Goal: Task Accomplishment & Management: Manage account settings

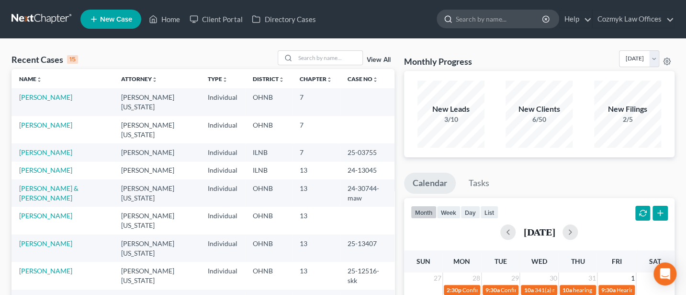
click at [474, 17] on input "search" at bounding box center [500, 19] width 88 height 18
type input "[PERSON_NAME]"
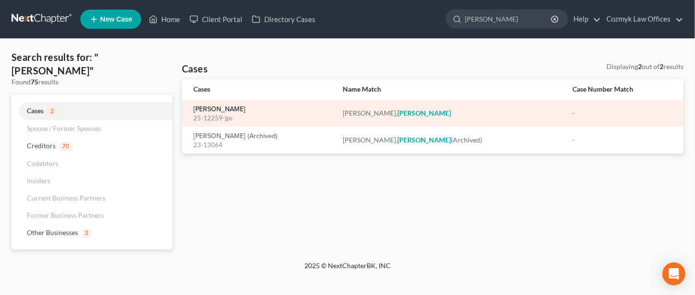
click at [217, 110] on link "[PERSON_NAME]" at bounding box center [219, 109] width 52 height 7
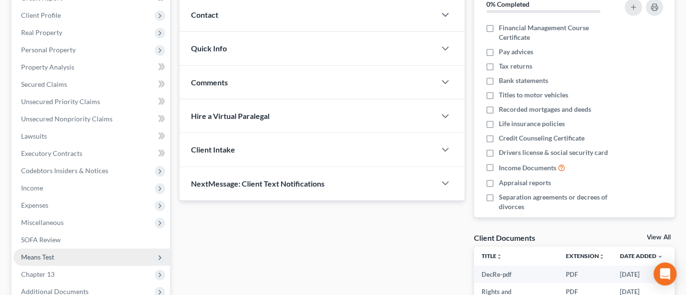
scroll to position [321, 0]
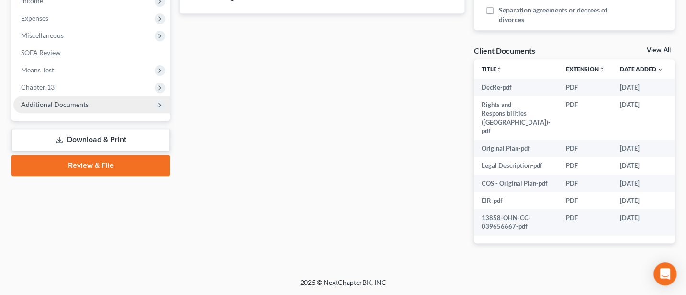
click at [54, 100] on span "Additional Documents" at bounding box center [55, 104] width 68 height 8
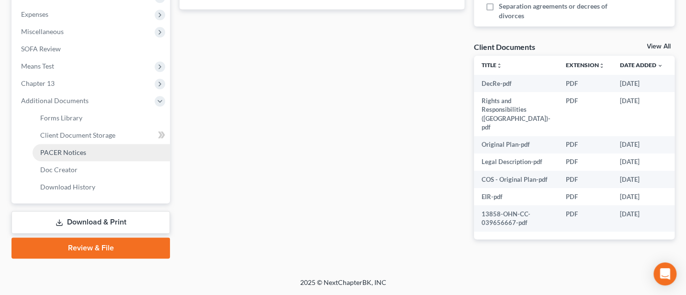
click at [65, 148] on span "PACER Notices" at bounding box center [63, 152] width 46 height 8
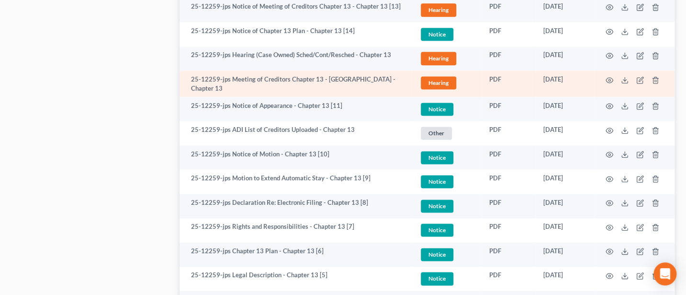
scroll to position [638, 0]
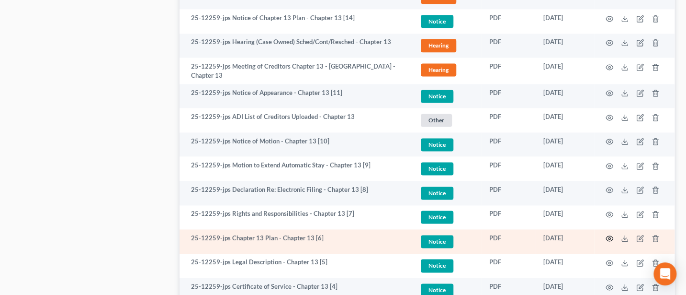
click at [610, 237] on circle "button" at bounding box center [610, 238] width 2 height 2
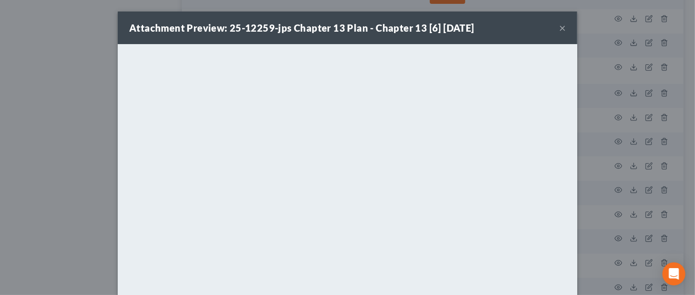
click at [559, 24] on button "×" at bounding box center [562, 27] width 7 height 11
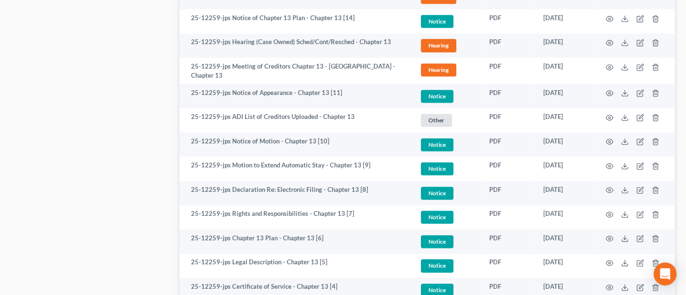
scroll to position [0, 0]
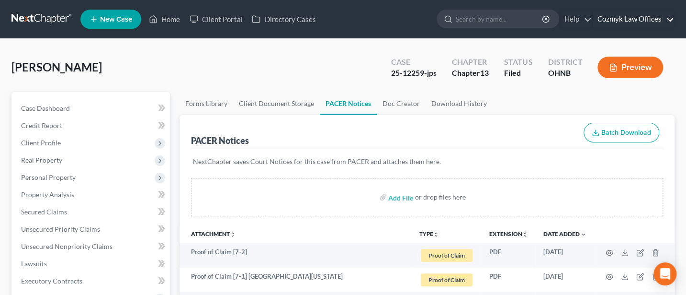
click at [642, 15] on link "Cozmyk Law Offices" at bounding box center [633, 19] width 81 height 17
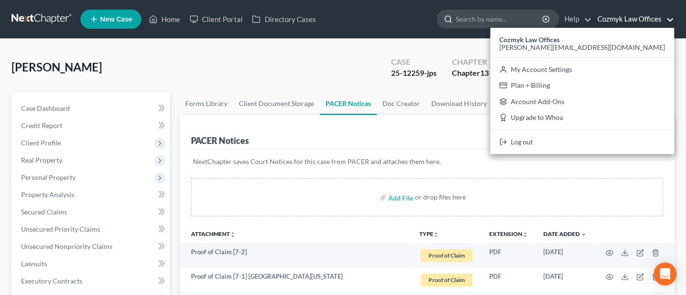
click at [495, 18] on input "search" at bounding box center [500, 19] width 88 height 18
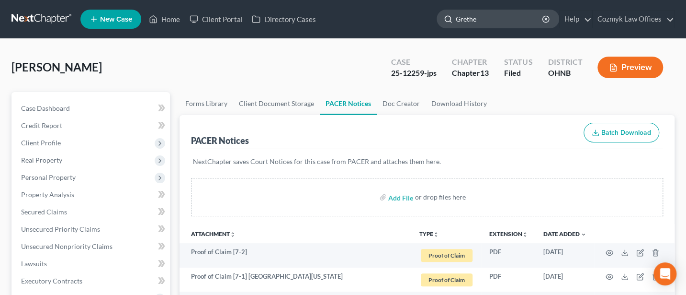
type input "[PERSON_NAME]"
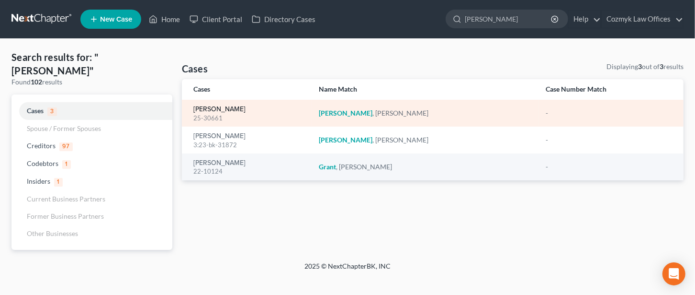
click at [208, 106] on link "[PERSON_NAME]" at bounding box center [219, 109] width 52 height 7
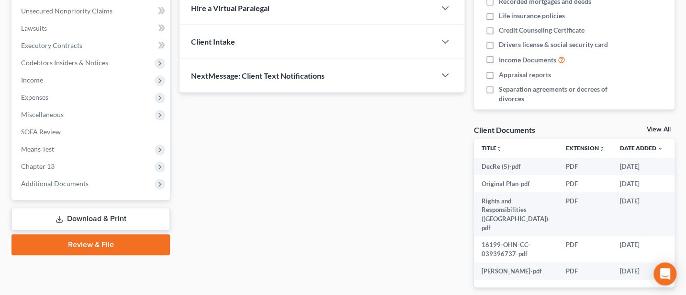
scroll to position [270, 0]
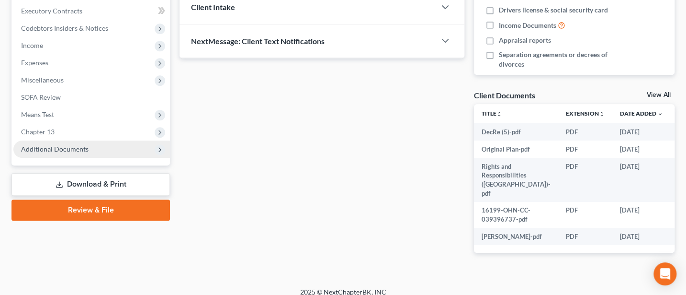
click at [45, 146] on span "Additional Documents" at bounding box center [55, 149] width 68 height 8
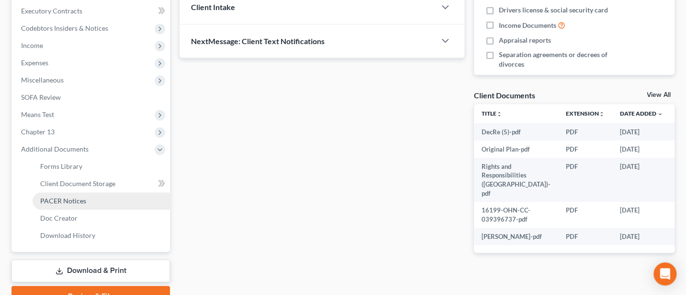
click at [55, 197] on span "PACER Notices" at bounding box center [63, 200] width 46 height 8
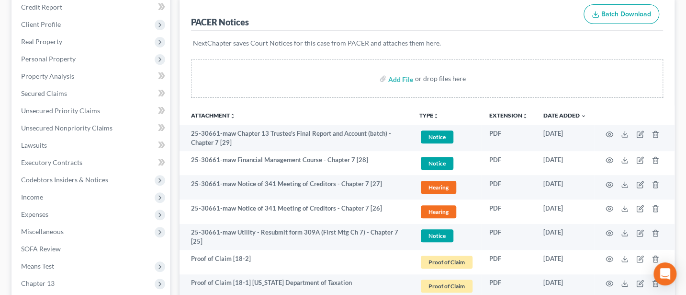
scroll to position [255, 0]
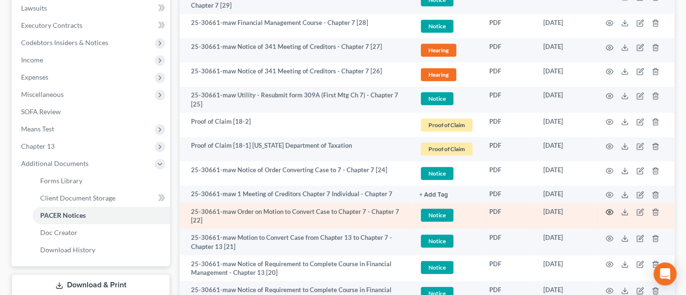
click at [609, 208] on icon "button" at bounding box center [610, 212] width 8 height 8
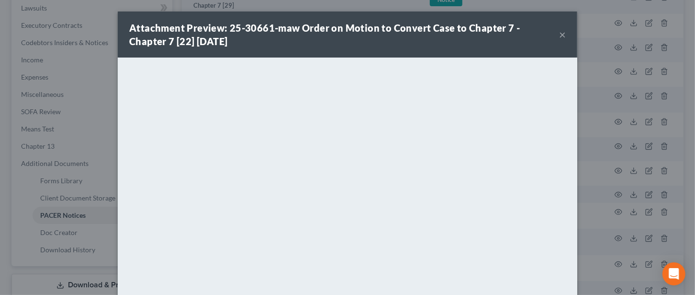
click at [559, 33] on button "×" at bounding box center [562, 34] width 7 height 11
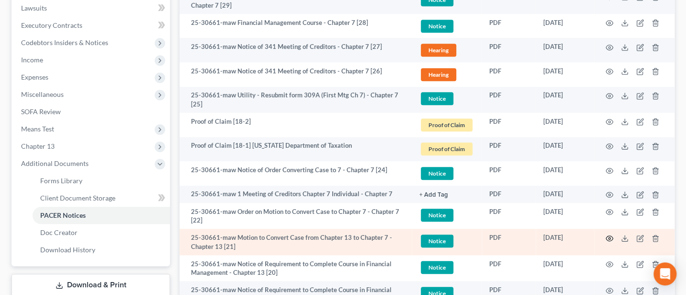
click at [611, 235] on icon "button" at bounding box center [610, 238] width 8 height 8
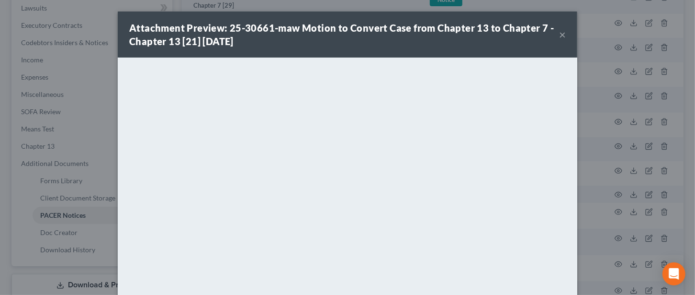
click at [559, 35] on button "×" at bounding box center [562, 34] width 7 height 11
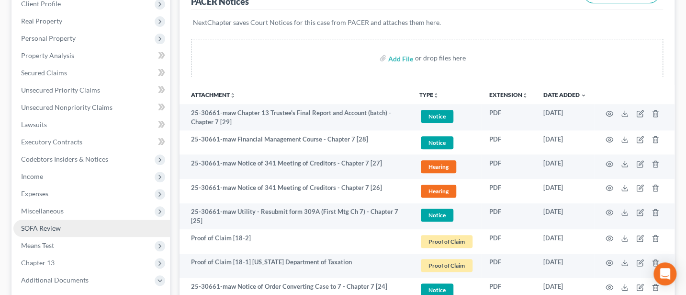
scroll to position [127, 0]
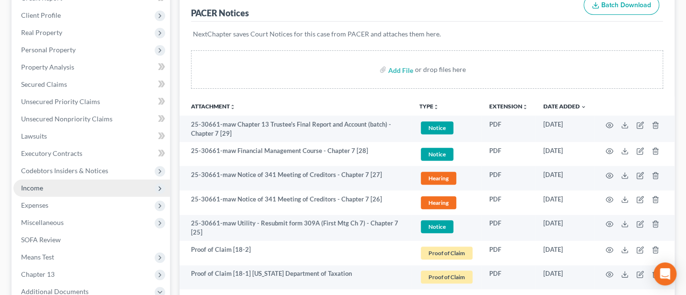
click at [38, 188] on span "Income" at bounding box center [32, 187] width 22 height 8
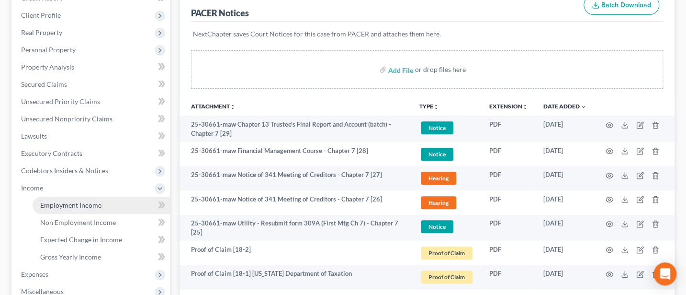
click at [65, 203] on span "Employment Income" at bounding box center [70, 205] width 61 height 8
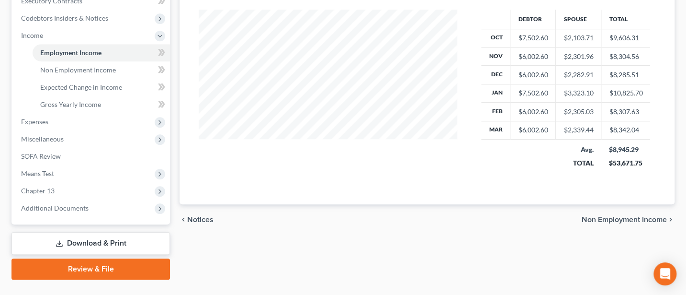
scroll to position [299, 0]
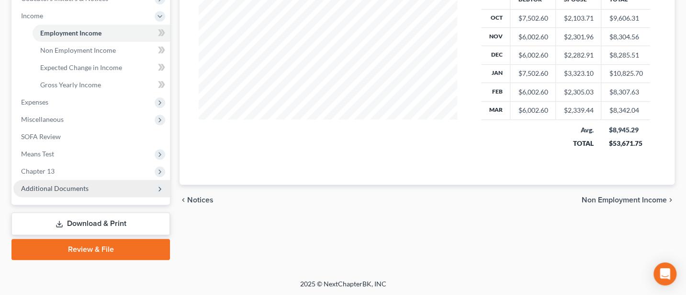
click at [75, 185] on span "Additional Documents" at bounding box center [55, 188] width 68 height 8
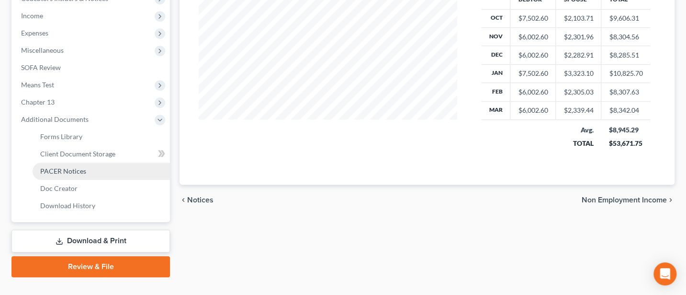
click at [75, 168] on span "PACER Notices" at bounding box center [63, 171] width 46 height 8
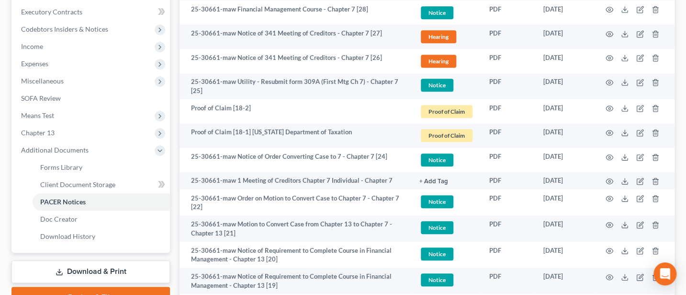
scroll to position [255, 0]
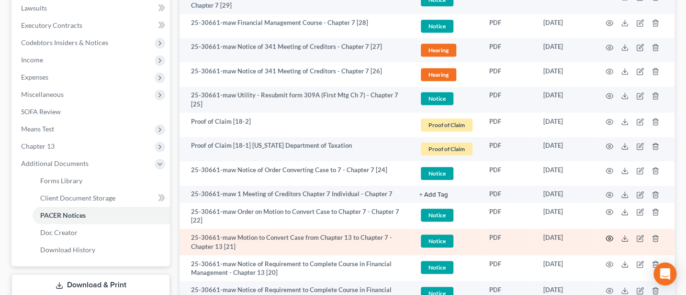
click at [611, 236] on icon "button" at bounding box center [610, 238] width 8 height 8
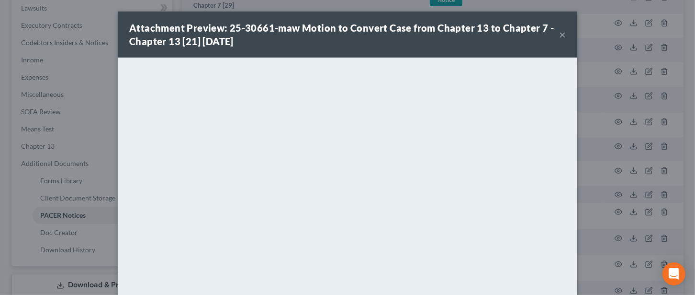
click at [559, 33] on button "×" at bounding box center [562, 34] width 7 height 11
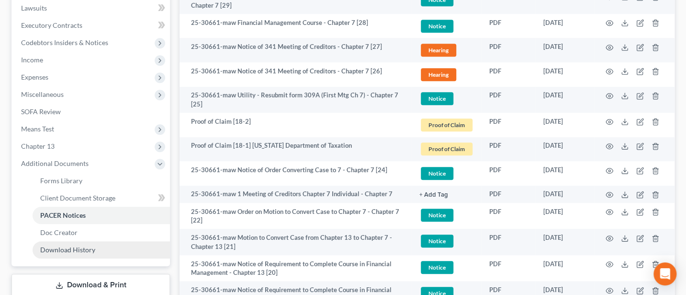
scroll to position [383, 0]
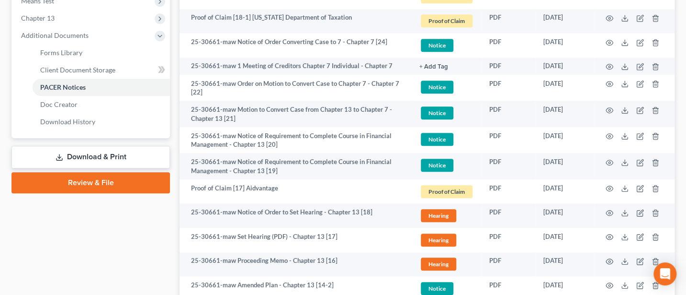
click at [93, 158] on link "Download & Print" at bounding box center [90, 157] width 159 height 23
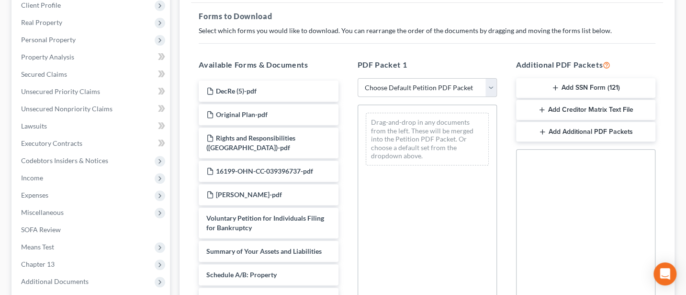
scroll to position [127, 0]
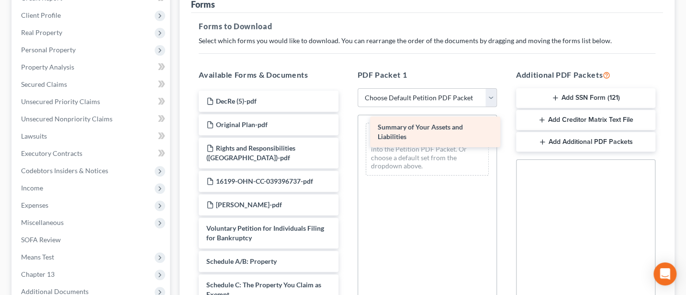
drag, startPoint x: 229, startPoint y: 263, endPoint x: 401, endPoint y: 131, distance: 216.8
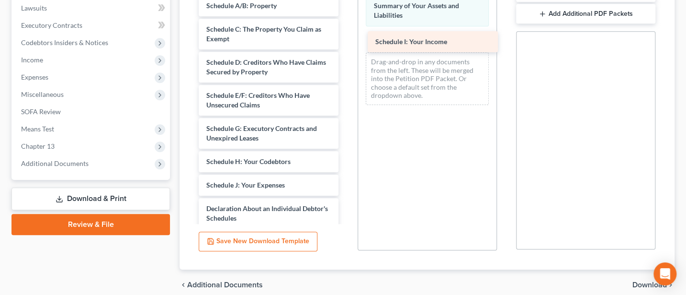
drag, startPoint x: 257, startPoint y: 184, endPoint x: 426, endPoint y: 42, distance: 221.0
click at [346, 42] on div "Schedule I: Your Income DecRe (5)-pdf Original Plan-pdf Rights and Responsibili…" at bounding box center [268, 133] width 155 height 596
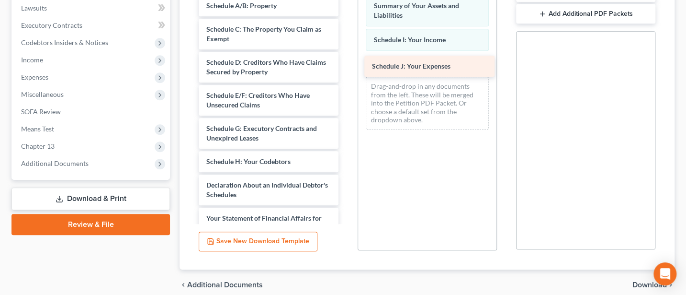
drag, startPoint x: 243, startPoint y: 180, endPoint x: 409, endPoint y: 62, distance: 203.1
click at [346, 62] on div "Schedule J: Your Expenses DecRe (5)-pdf Original Plan-pdf Rights and Responsibi…" at bounding box center [268, 121] width 155 height 572
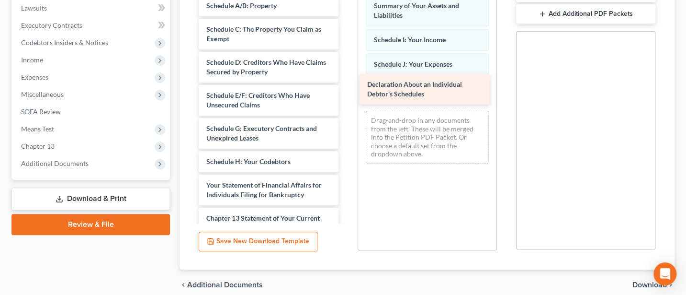
drag, startPoint x: 249, startPoint y: 185, endPoint x: 410, endPoint y: 86, distance: 189.0
click at [346, 86] on div "Declaration About an Individual Debtor's Schedules DecRe (5)-pdf Original Plan-…" at bounding box center [268, 104] width 155 height 539
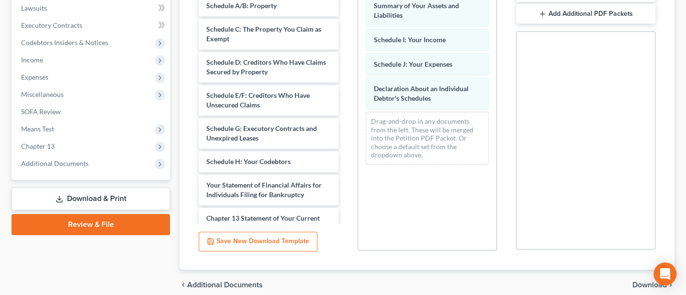
click at [643, 285] on span "Download" at bounding box center [650, 285] width 34 height 8
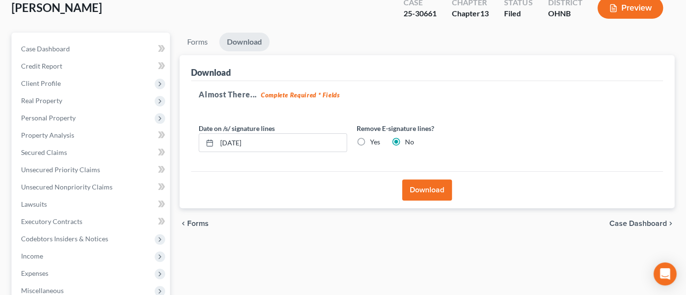
scroll to position [0, 0]
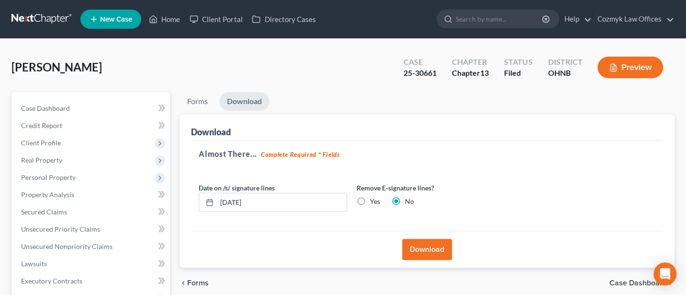
click at [431, 246] on button "Download" at bounding box center [427, 249] width 50 height 21
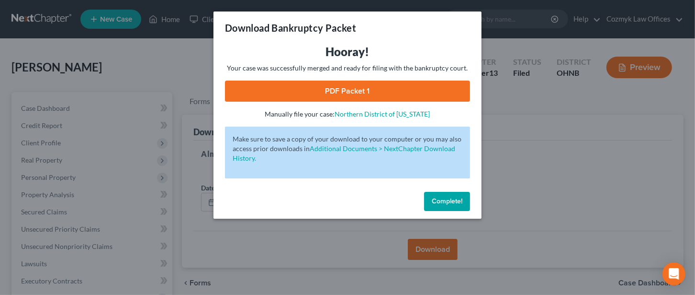
click at [339, 94] on link "PDF Packet 1" at bounding box center [347, 90] width 245 height 21
click at [451, 196] on button "Complete!" at bounding box center [447, 201] width 46 height 19
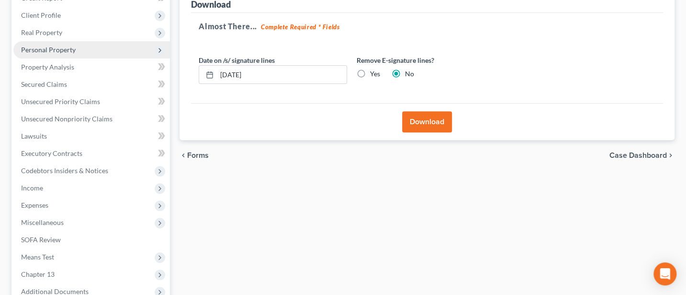
scroll to position [231, 0]
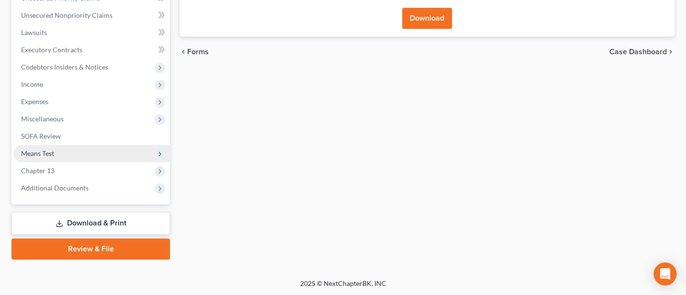
click at [41, 149] on span "Means Test" at bounding box center [37, 153] width 33 height 8
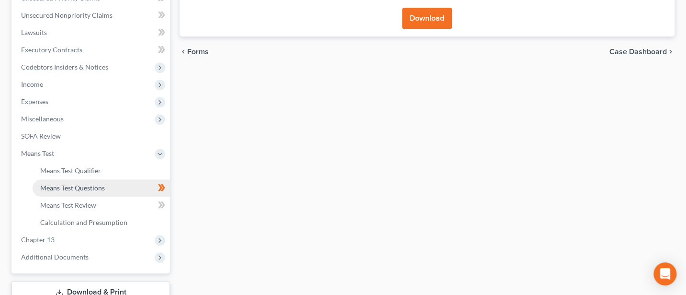
click at [96, 184] on span "Means Test Questions" at bounding box center [72, 187] width 65 height 8
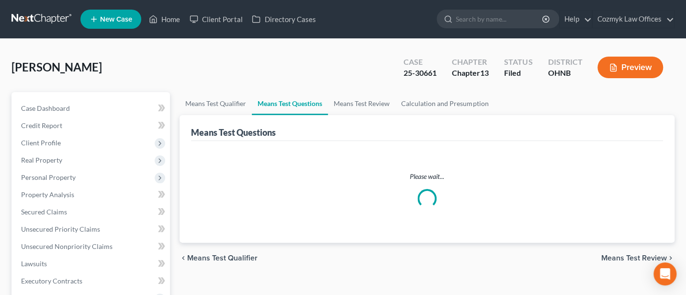
select select "3"
select select "60"
select select "1"
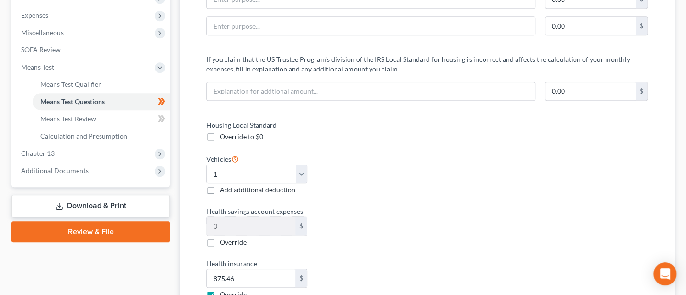
scroll to position [329, 0]
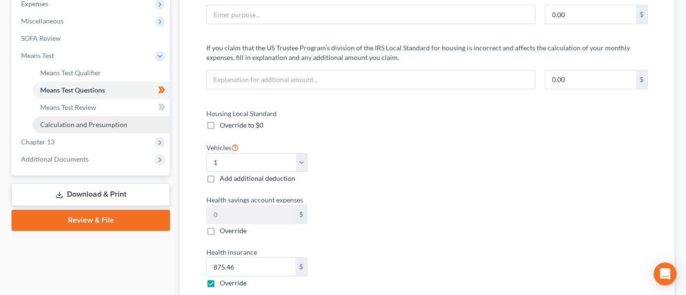
click at [74, 122] on span "Calculation and Presumption" at bounding box center [83, 124] width 87 height 8
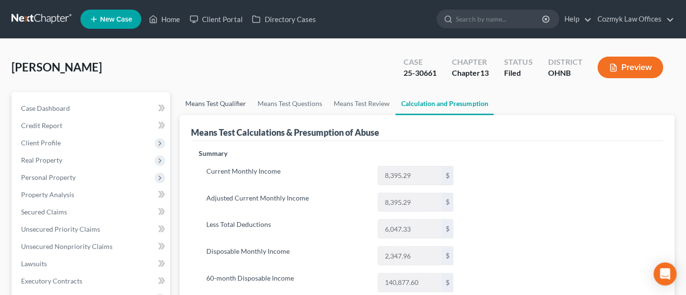
click at [205, 101] on link "Means Test Qualifier" at bounding box center [216, 103] width 72 height 23
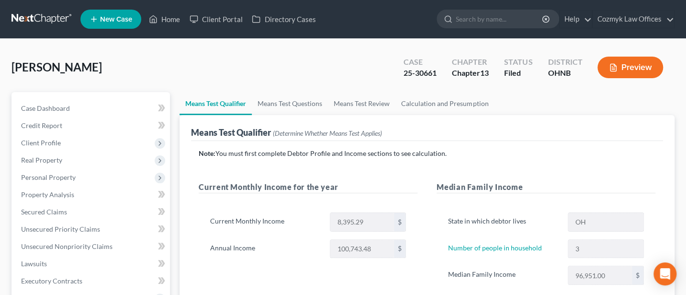
click at [637, 65] on button "Preview" at bounding box center [631, 68] width 66 height 22
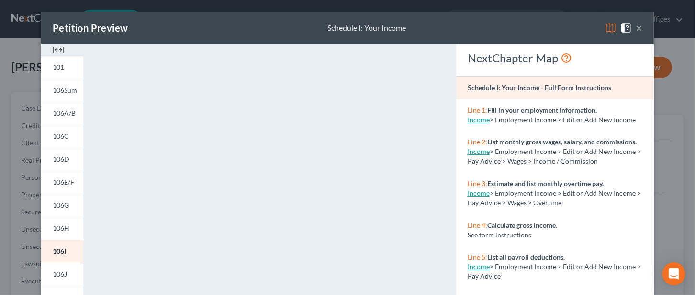
click at [636, 27] on button "×" at bounding box center [639, 27] width 7 height 11
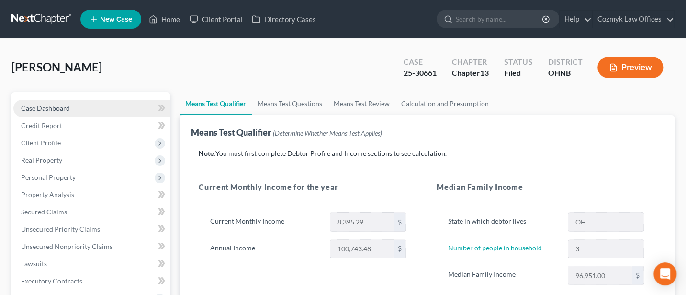
click at [49, 105] on span "Case Dashboard" at bounding box center [45, 108] width 49 height 8
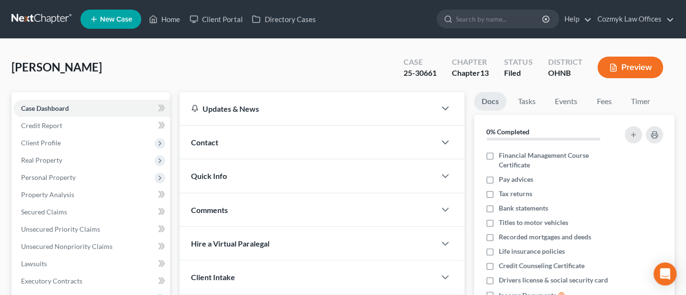
click at [205, 141] on span "Contact" at bounding box center [204, 141] width 27 height 9
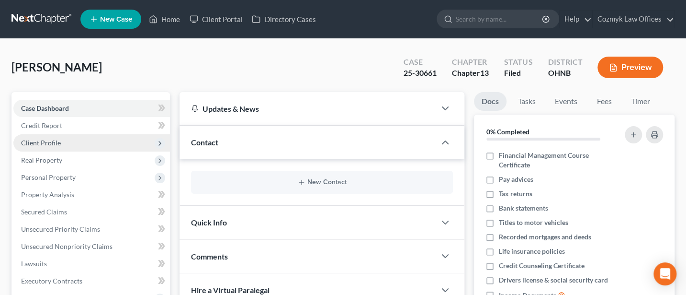
click at [46, 143] on span "Client Profile" at bounding box center [41, 142] width 40 height 8
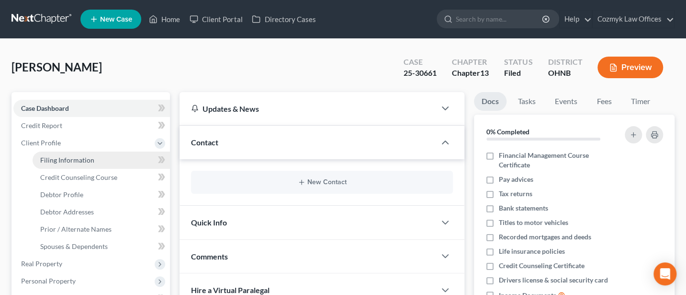
click at [63, 159] on span "Filing Information" at bounding box center [67, 160] width 54 height 8
select select "1"
select select "0"
select select "3"
select select "36"
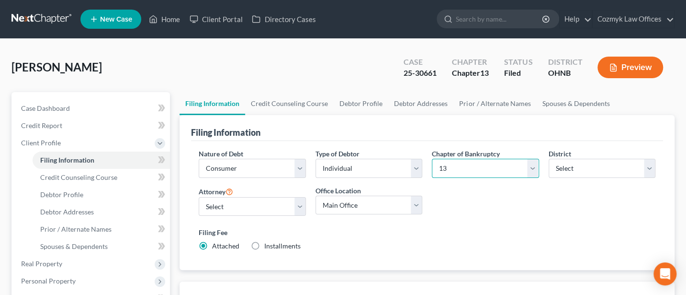
click at [475, 163] on select "Select 7 11 12 13" at bounding box center [485, 168] width 107 height 19
select select "0"
click at [432, 159] on select "Select 7 11 12 13" at bounding box center [485, 168] width 107 height 19
click at [648, 63] on button "Preview" at bounding box center [631, 68] width 66 height 22
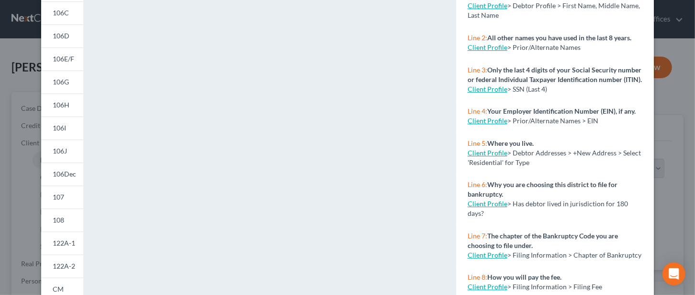
scroll to position [127, 0]
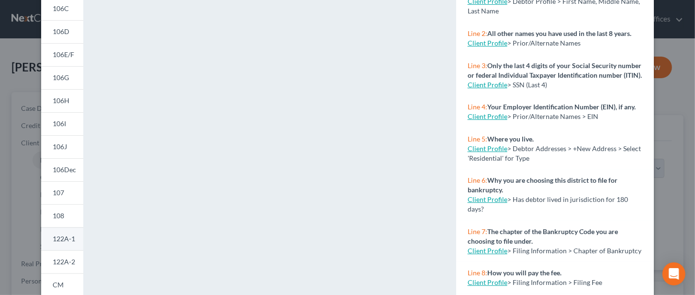
click at [56, 238] on span "122A-1" at bounding box center [64, 238] width 23 height 8
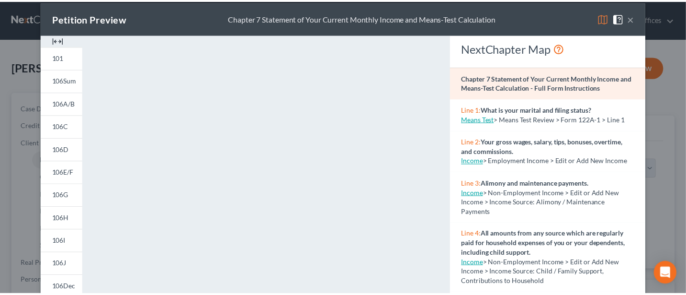
scroll to position [0, 0]
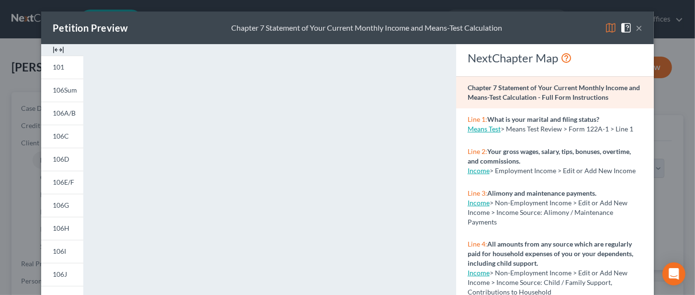
click at [630, 25] on span at bounding box center [628, 27] width 15 height 8
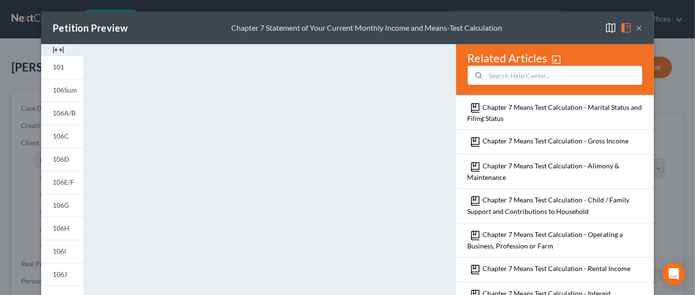
click at [636, 26] on button "×" at bounding box center [639, 27] width 7 height 11
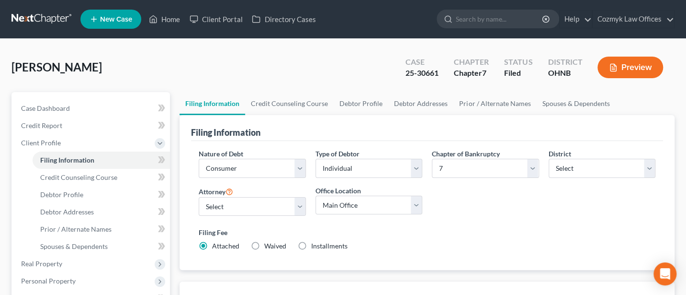
click at [638, 68] on button "Preview" at bounding box center [631, 68] width 66 height 22
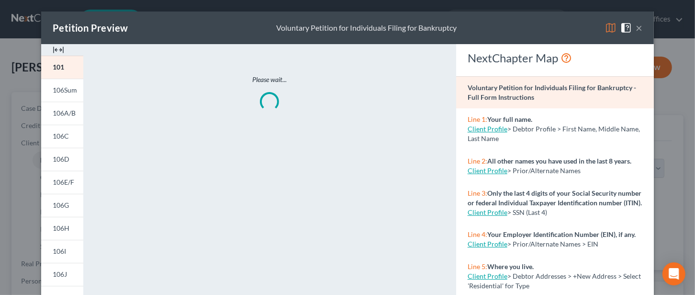
click at [636, 29] on button "×" at bounding box center [639, 27] width 7 height 11
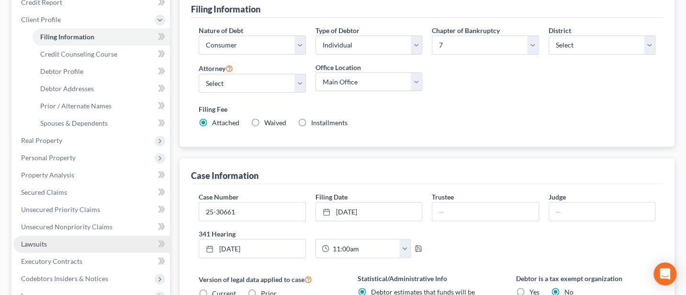
scroll to position [255, 0]
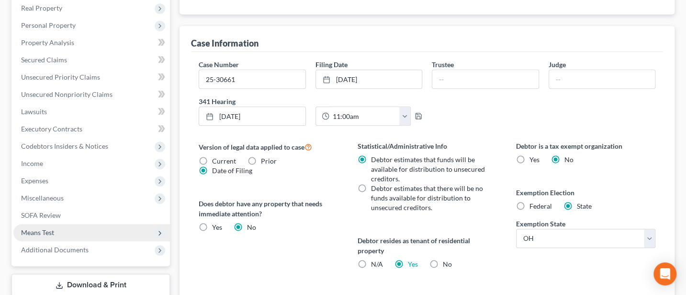
click at [38, 232] on span "Means Test" at bounding box center [37, 232] width 33 height 8
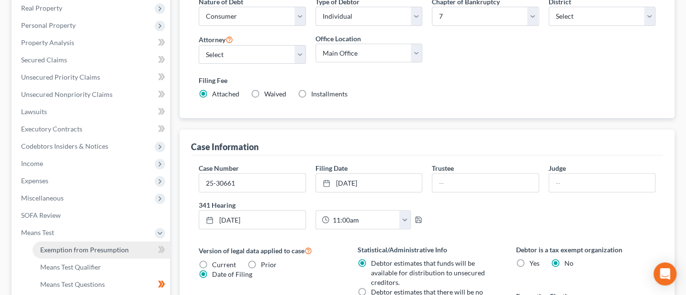
scroll to position [280, 0]
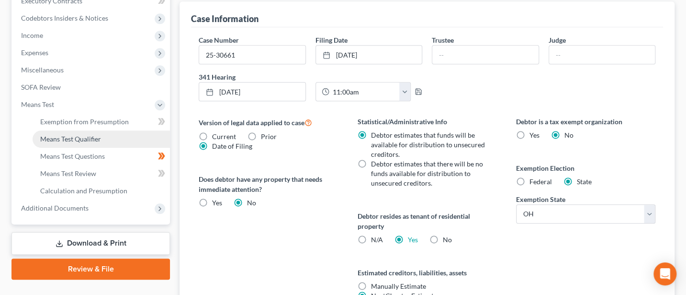
click at [75, 138] on span "Means Test Qualifier" at bounding box center [70, 139] width 61 height 8
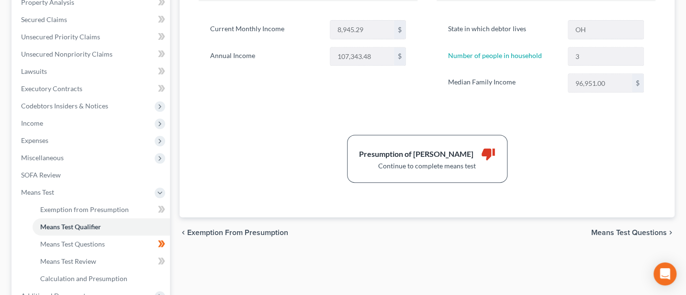
scroll to position [255, 0]
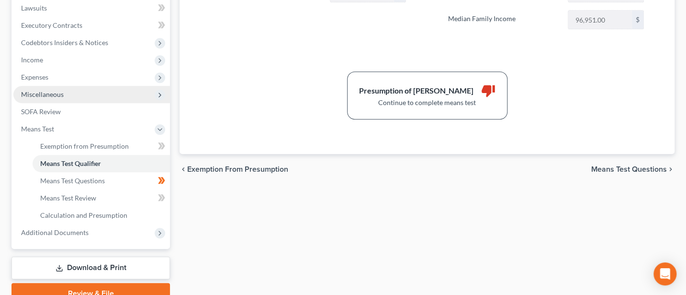
click at [42, 91] on span "Miscellaneous" at bounding box center [42, 94] width 43 height 8
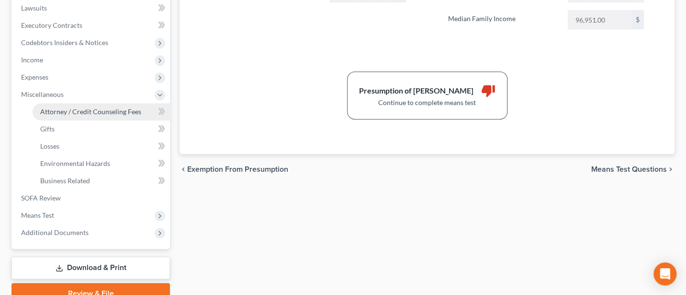
click at [80, 110] on span "Attorney / Credit Counseling Fees" at bounding box center [90, 111] width 101 height 8
select select "1"
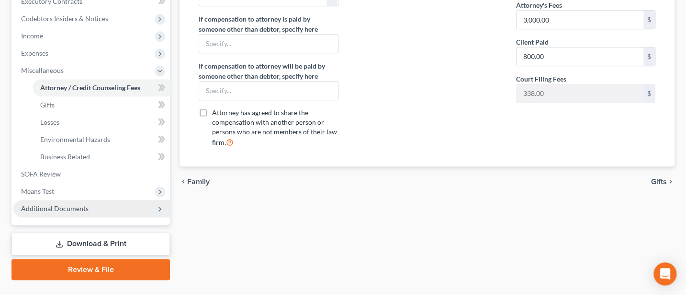
scroll to position [299, 0]
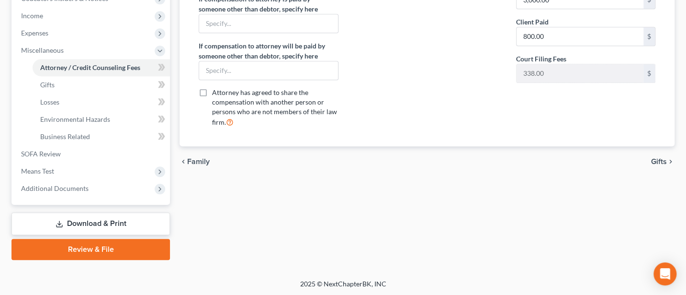
click at [91, 221] on link "Download & Print" at bounding box center [90, 223] width 159 height 23
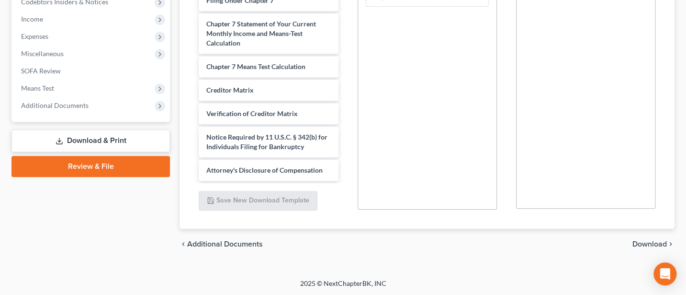
scroll to position [436, 0]
click at [264, 56] on div "Chapter 7 Means Test Calculation" at bounding box center [268, 66] width 139 height 21
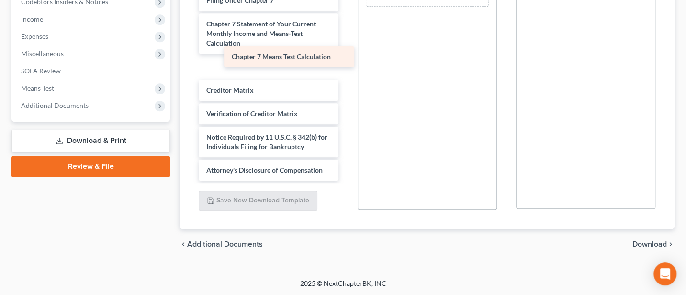
scroll to position [412, 0]
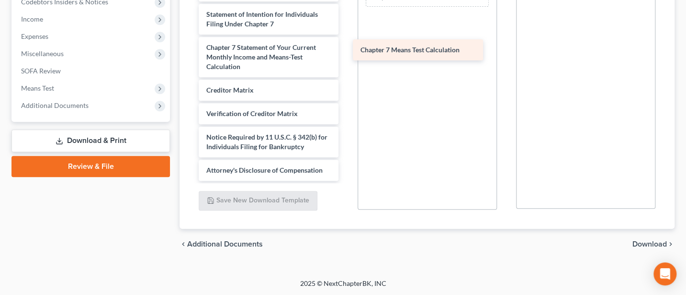
drag, startPoint x: 269, startPoint y: 52, endPoint x: 423, endPoint y: 46, distance: 154.3
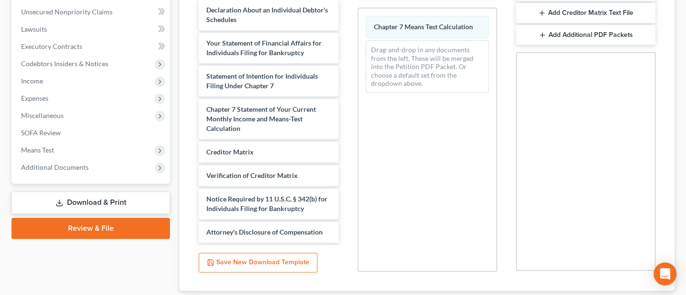
scroll to position [296, 0]
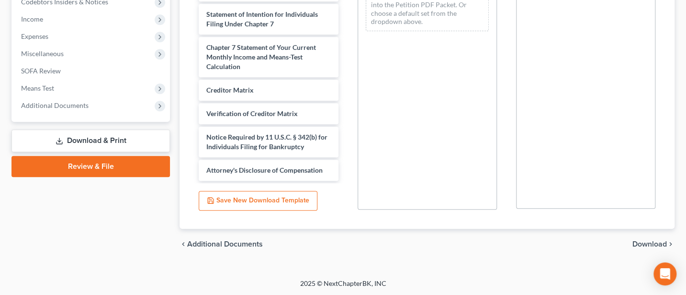
click at [653, 242] on span "Download" at bounding box center [650, 244] width 34 height 8
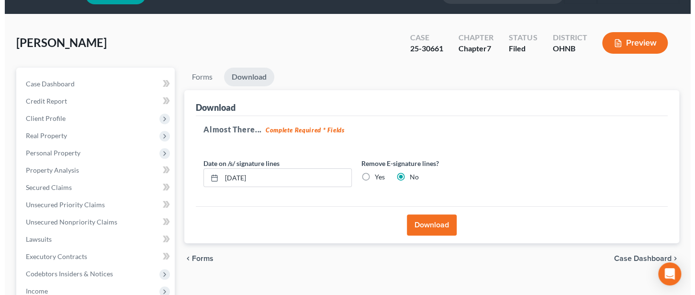
scroll to position [0, 0]
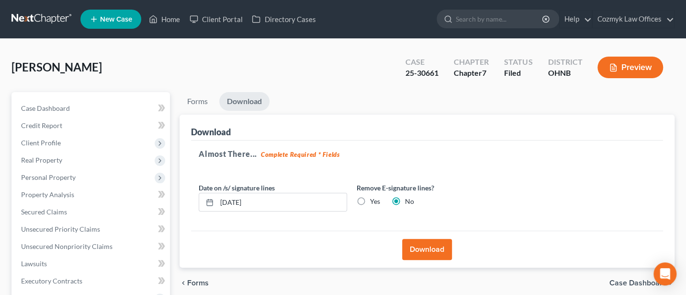
click at [432, 248] on button "Download" at bounding box center [427, 249] width 50 height 21
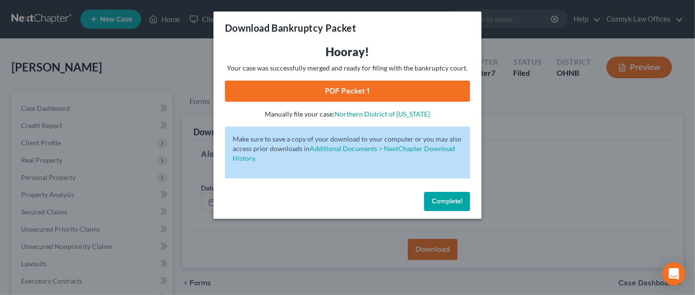
click at [361, 93] on link "PDF Packet 1" at bounding box center [347, 90] width 245 height 21
click at [454, 201] on span "Complete!" at bounding box center [447, 201] width 31 height 8
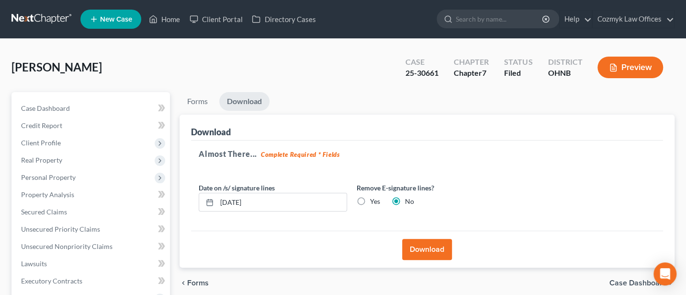
click at [646, 63] on button "Preview" at bounding box center [631, 68] width 66 height 22
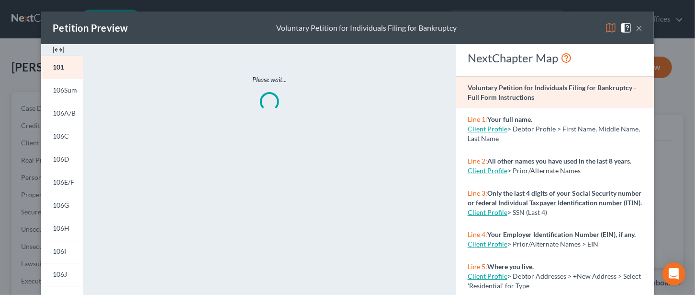
scroll to position [127, 0]
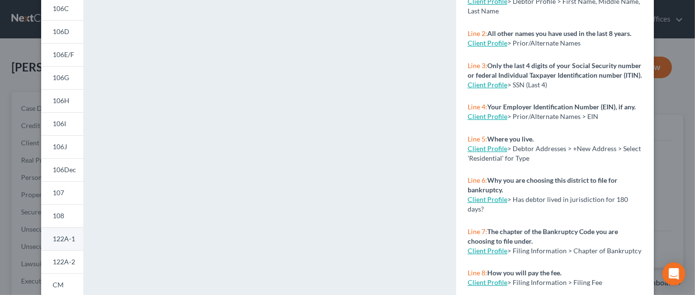
click at [47, 241] on link "122A-1" at bounding box center [62, 238] width 42 height 23
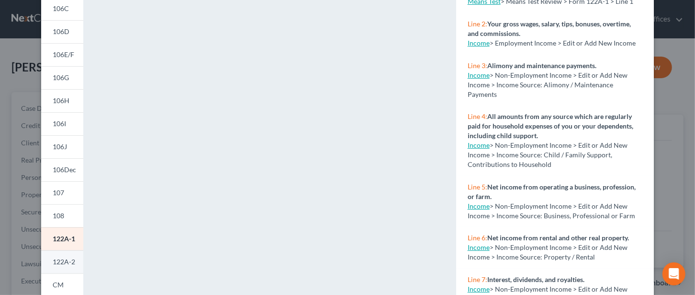
click at [53, 260] on span "122A-2" at bounding box center [64, 261] width 23 height 8
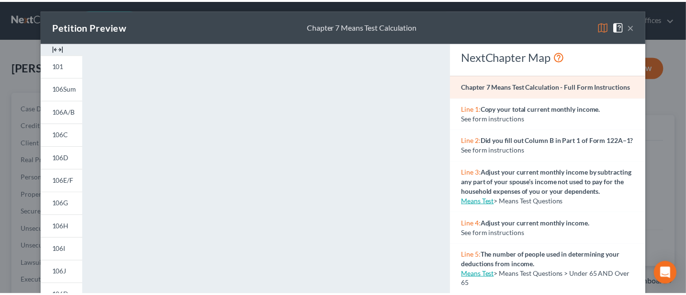
scroll to position [0, 0]
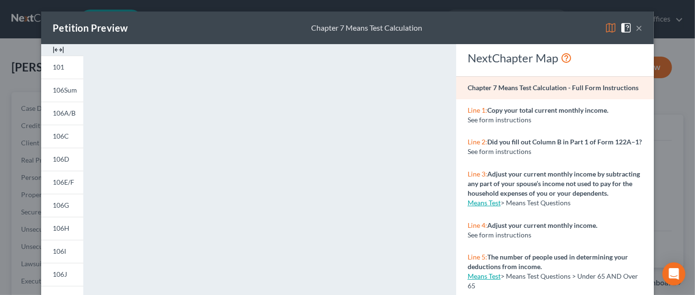
click at [637, 26] on button "×" at bounding box center [639, 27] width 7 height 11
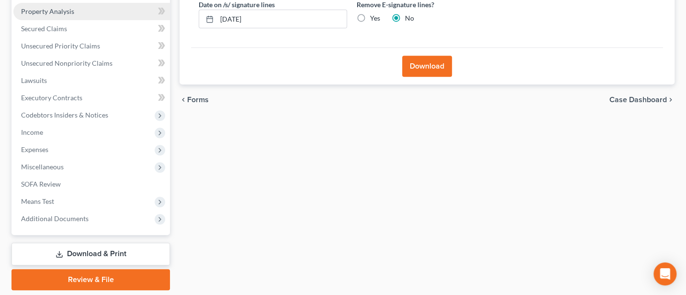
scroll to position [213, 0]
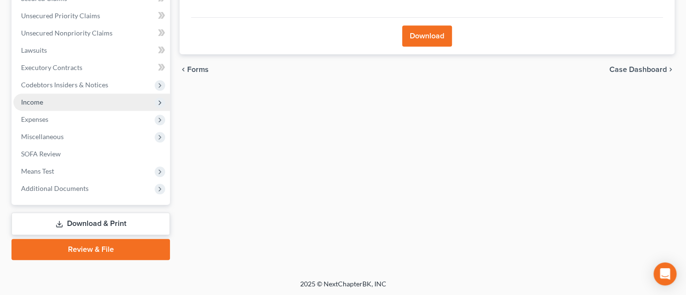
click at [22, 100] on span "Income" at bounding box center [32, 102] width 22 height 8
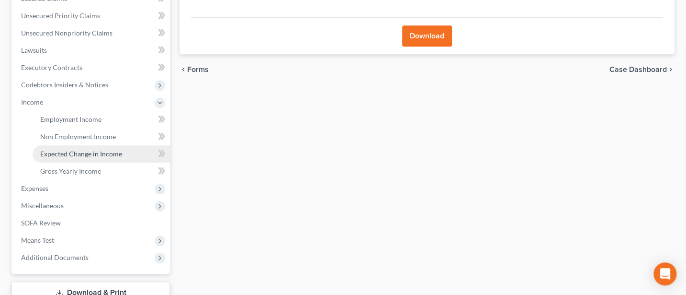
click at [69, 152] on span "Expected Change in Income" at bounding box center [81, 153] width 82 height 8
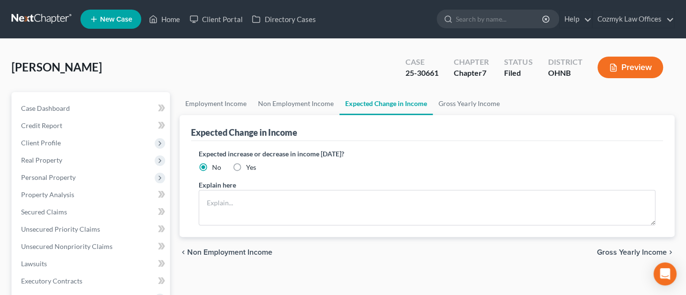
click at [246, 165] on label "Yes" at bounding box center [251, 167] width 10 height 10
click at [250, 165] on input "Yes" at bounding box center [253, 165] width 6 height 6
radio input "true"
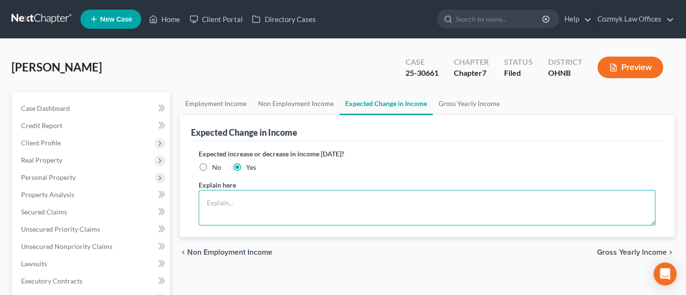
click at [216, 200] on textarea at bounding box center [427, 207] width 457 height 35
click at [293, 199] on textarea "[PERSON_NAME] lost his job and is only receiving unemployment in the amount of $" at bounding box center [427, 207] width 457 height 35
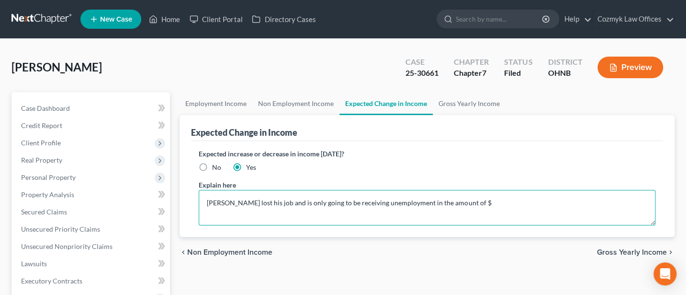
click at [467, 204] on textarea "[PERSON_NAME] lost his job and is only going to be receiving unemployment in th…" at bounding box center [427, 207] width 457 height 35
click at [261, 199] on textarea "[PERSON_NAME] lost his job and is only going to be receiving unemployment in th…" at bounding box center [427, 207] width 457 height 35
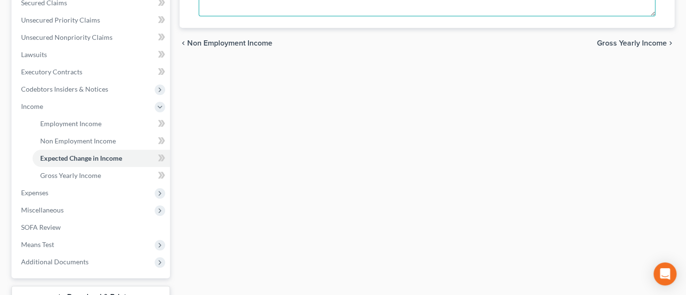
scroll to position [255, 0]
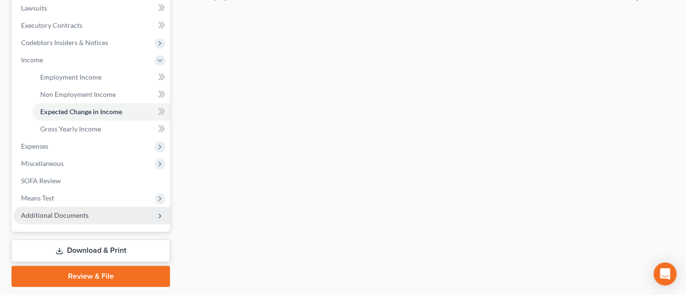
type textarea "[PERSON_NAME] lost his job in [DATE] and is only going to be receiving unemploy…"
click at [65, 215] on span "Additional Documents" at bounding box center [55, 215] width 68 height 8
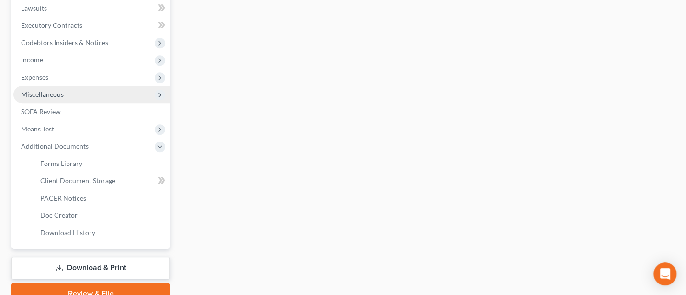
click at [59, 95] on span "Miscellaneous" at bounding box center [42, 94] width 43 height 8
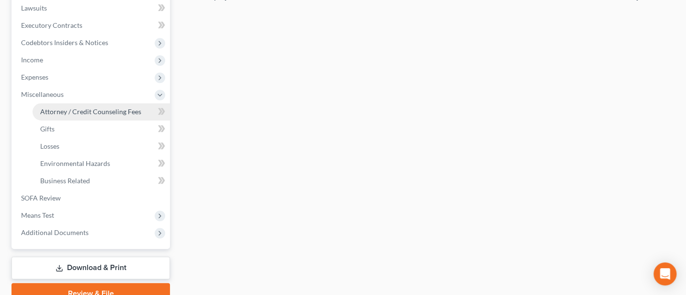
click at [69, 110] on span "Attorney / Credit Counseling Fees" at bounding box center [90, 111] width 101 height 8
select select "1"
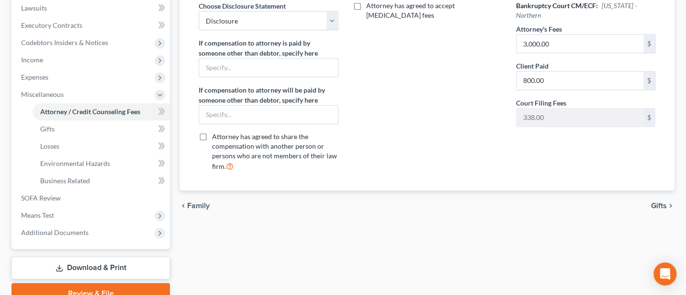
scroll to position [127, 0]
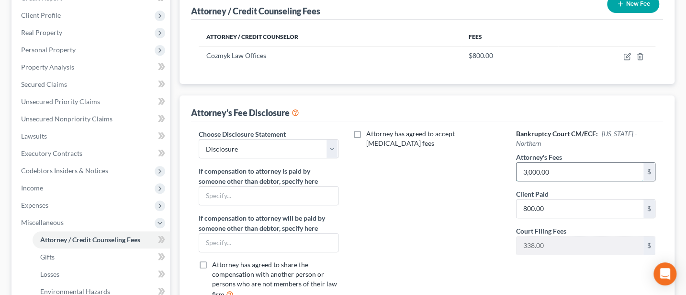
click at [558, 162] on input "3,000.00" at bounding box center [580, 171] width 127 height 18
type input "200"
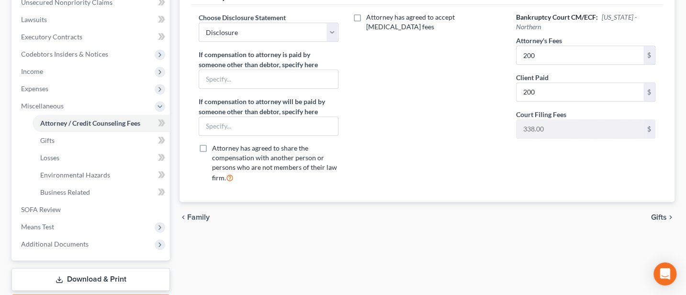
scroll to position [299, 0]
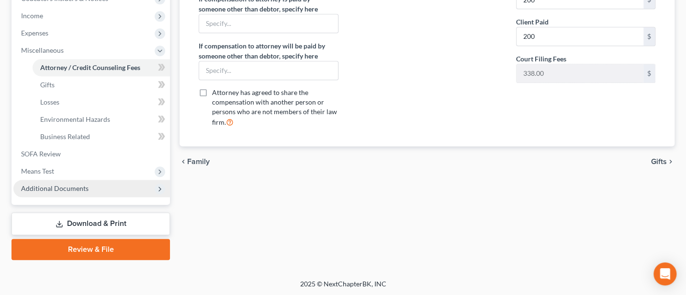
click at [36, 186] on span "Additional Documents" at bounding box center [55, 188] width 68 height 8
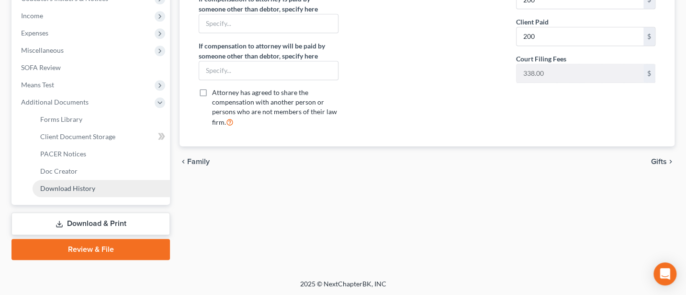
click at [69, 187] on span "Download History" at bounding box center [67, 188] width 55 height 8
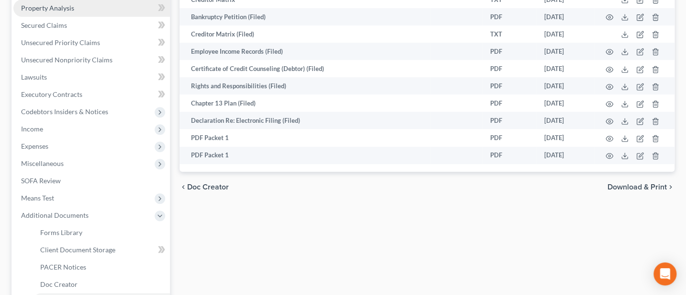
scroll to position [299, 0]
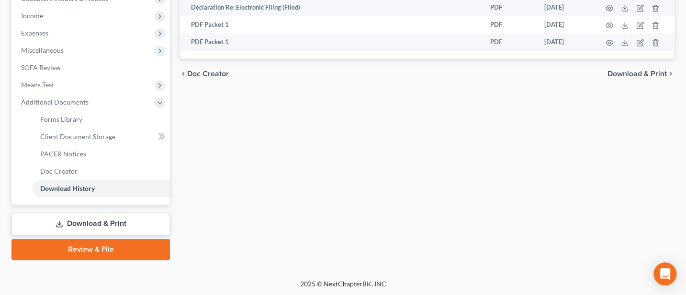
click at [83, 218] on link "Download & Print" at bounding box center [90, 223] width 159 height 23
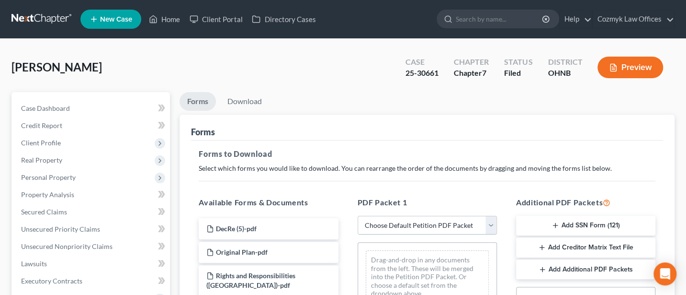
click at [393, 221] on select "Choose Default Petition PDF Packet Complete Bankruptcy Petition (all forms and …" at bounding box center [427, 225] width 139 height 19
select select "2"
click at [358, 216] on select "Choose Default Petition PDF Packet Complete Bankruptcy Petition (all forms and …" at bounding box center [427, 225] width 139 height 19
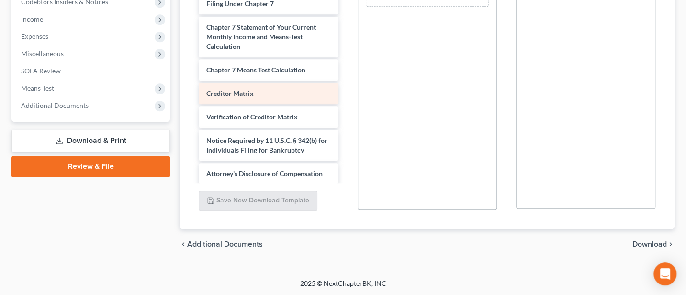
scroll to position [309, 0]
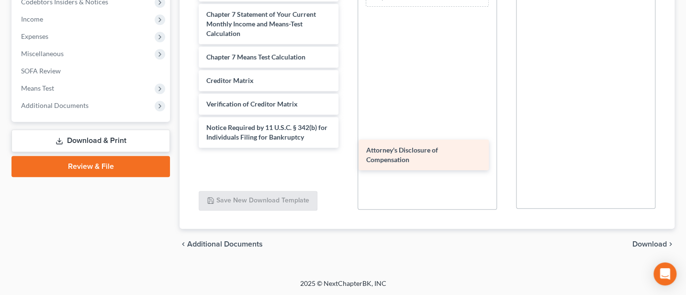
drag, startPoint x: 225, startPoint y: 159, endPoint x: 383, endPoint y: 150, distance: 158.8
drag, startPoint x: 241, startPoint y: 158, endPoint x: 405, endPoint y: 142, distance: 164.0
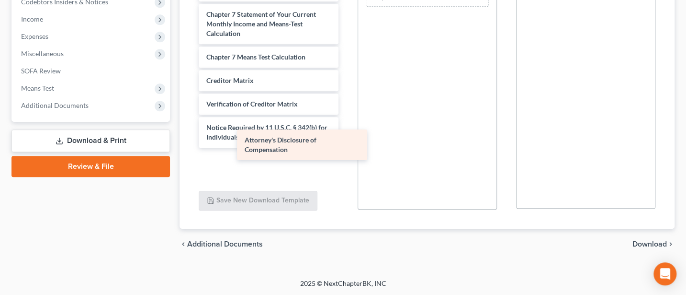
scroll to position [276, 0]
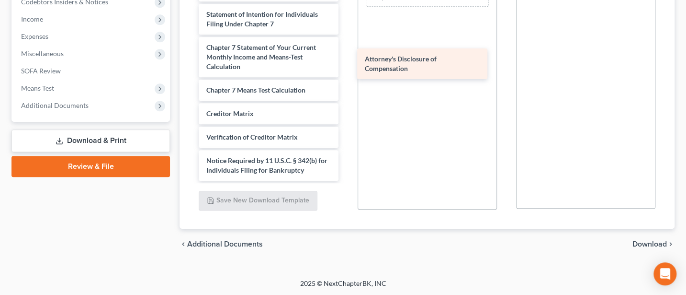
drag, startPoint x: 287, startPoint y: 154, endPoint x: 451, endPoint y: 48, distance: 195.4
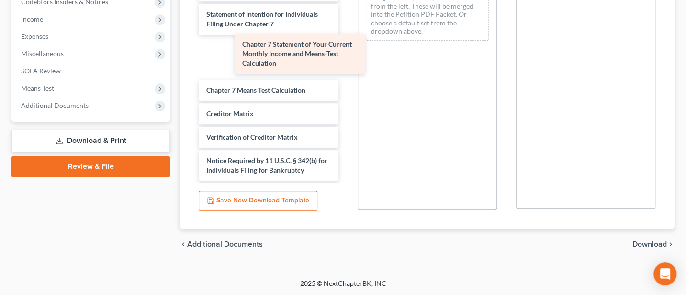
scroll to position [233, 0]
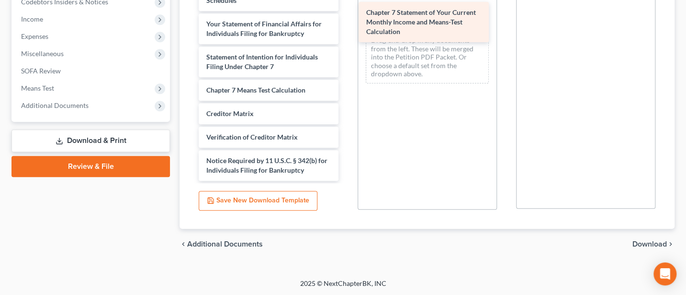
drag, startPoint x: 244, startPoint y: 49, endPoint x: 404, endPoint y: 15, distance: 163.5
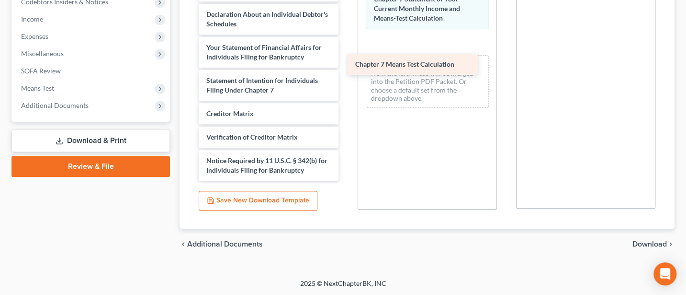
scroll to position [210, 0]
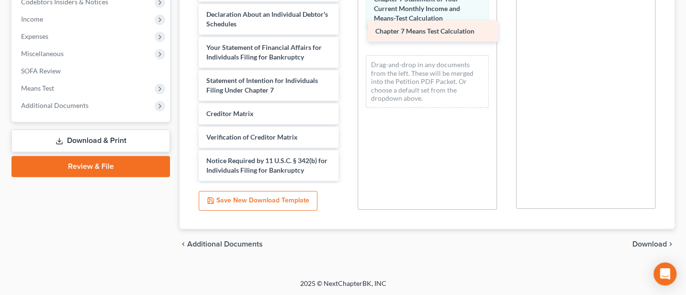
drag, startPoint x: 233, startPoint y: 89, endPoint x: 402, endPoint y: 31, distance: 178.7
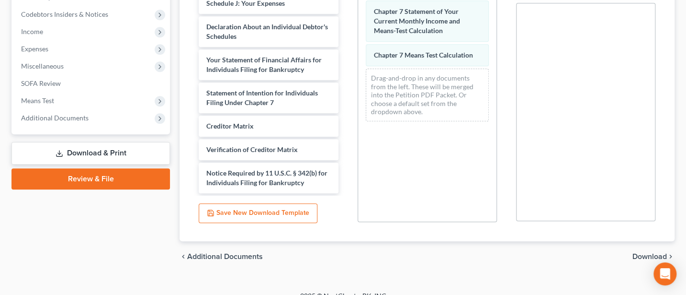
scroll to position [296, 0]
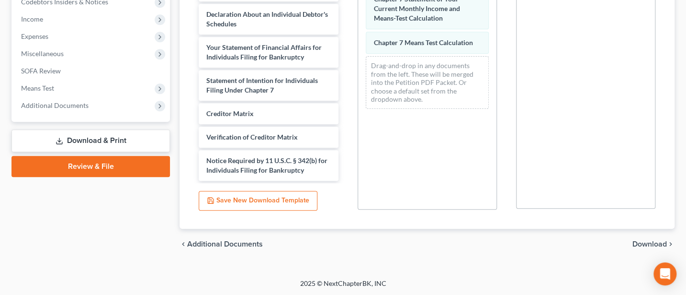
click at [646, 240] on span "Download" at bounding box center [650, 244] width 34 height 8
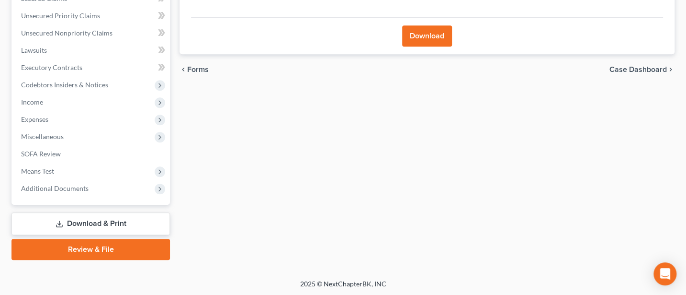
scroll to position [0, 0]
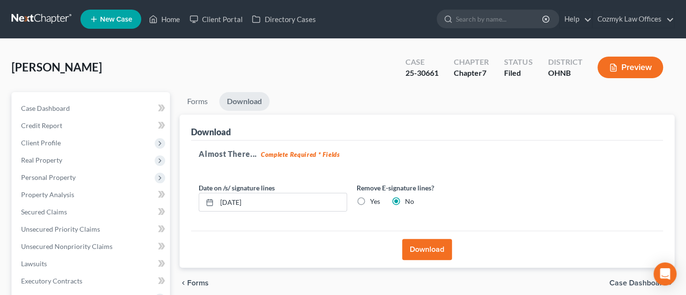
click at [418, 248] on button "Download" at bounding box center [427, 249] width 50 height 21
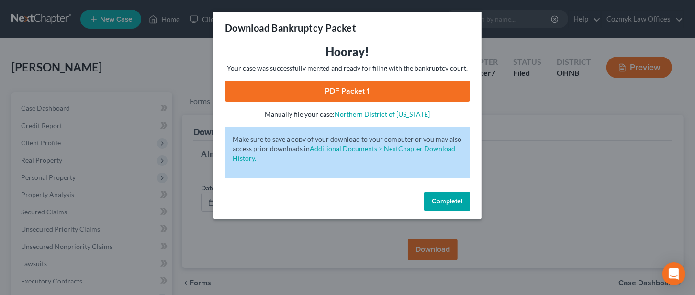
click at [361, 90] on link "PDF Packet 1" at bounding box center [347, 90] width 245 height 21
click at [466, 200] on button "Complete!" at bounding box center [447, 201] width 46 height 19
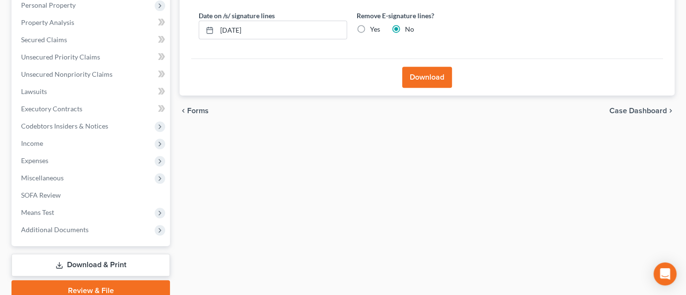
scroll to position [213, 0]
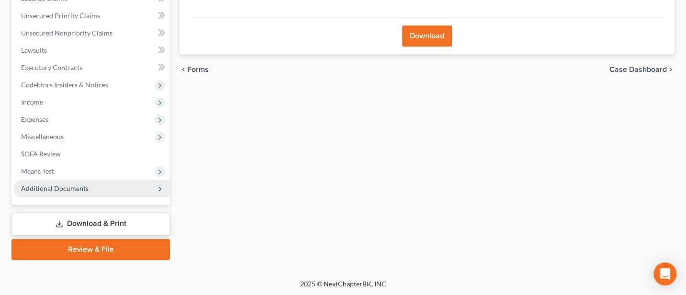
click at [49, 188] on span "Additional Documents" at bounding box center [55, 188] width 68 height 8
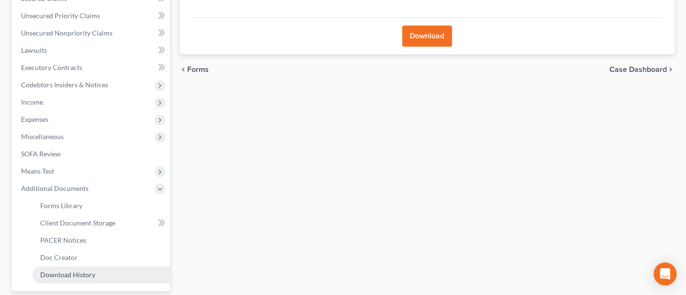
click at [71, 275] on span "Download History" at bounding box center [67, 274] width 55 height 8
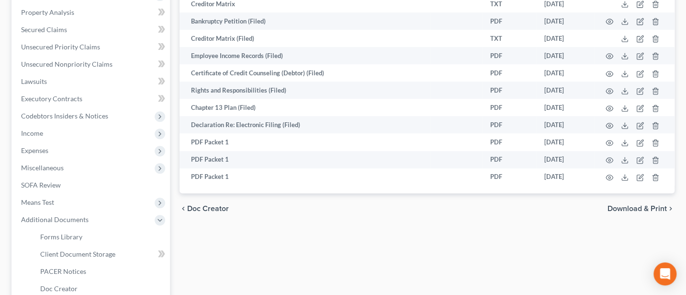
scroll to position [171, 0]
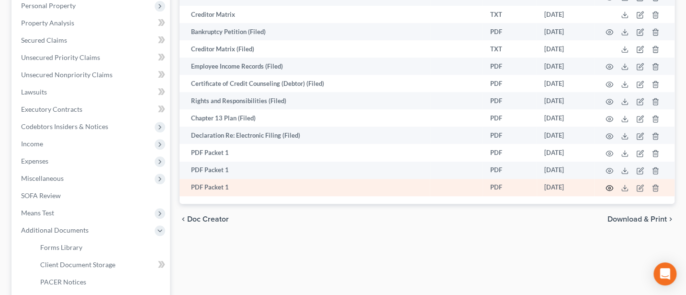
click at [609, 187] on circle "button" at bounding box center [610, 188] width 2 height 2
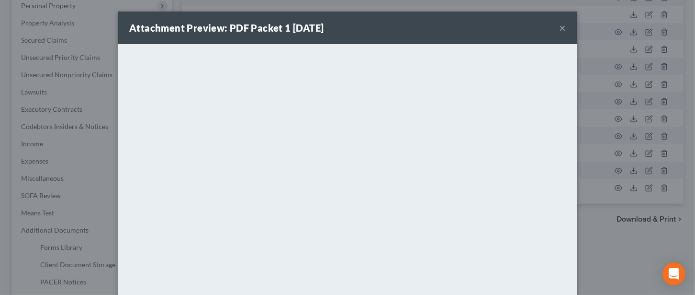
click at [559, 26] on button "×" at bounding box center [562, 27] width 7 height 11
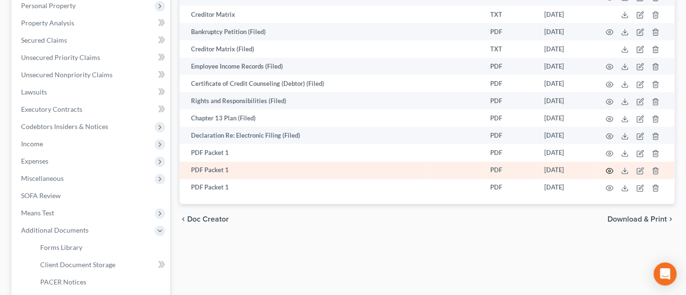
click at [608, 170] on icon "button" at bounding box center [610, 171] width 8 height 8
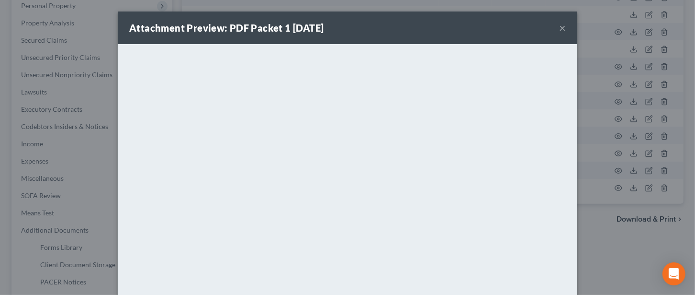
click at [549, 27] on div "Attachment Preview: PDF Packet 1 [DATE] ×" at bounding box center [348, 27] width 460 height 33
click at [559, 25] on button "×" at bounding box center [562, 27] width 7 height 11
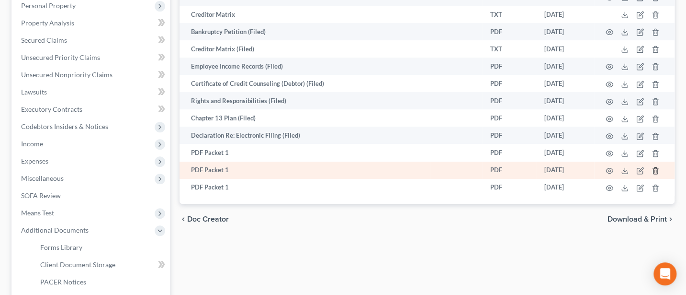
click at [656, 168] on icon "button" at bounding box center [656, 171] width 8 height 8
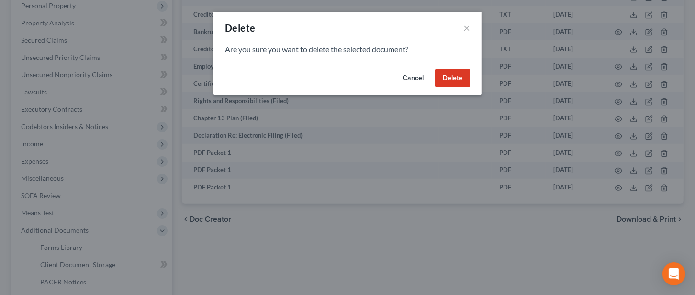
click at [455, 73] on button "Delete" at bounding box center [452, 77] width 35 height 19
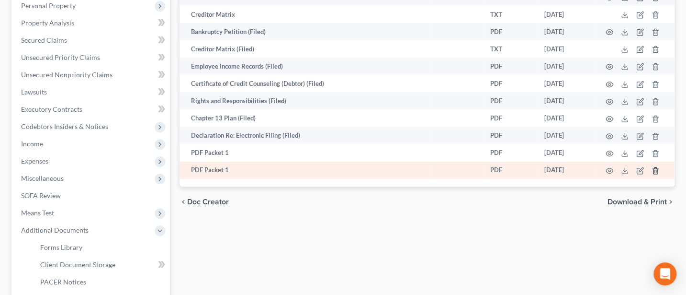
click at [655, 170] on line "button" at bounding box center [655, 171] width 0 height 2
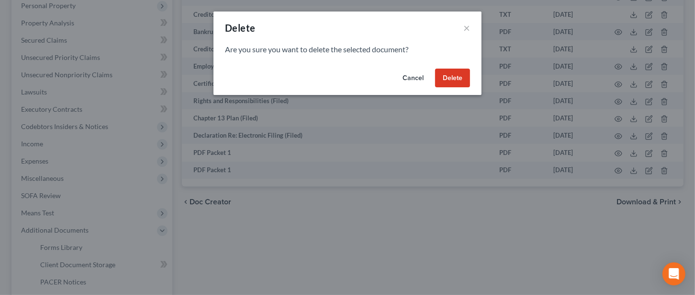
click at [456, 82] on button "Delete" at bounding box center [452, 77] width 35 height 19
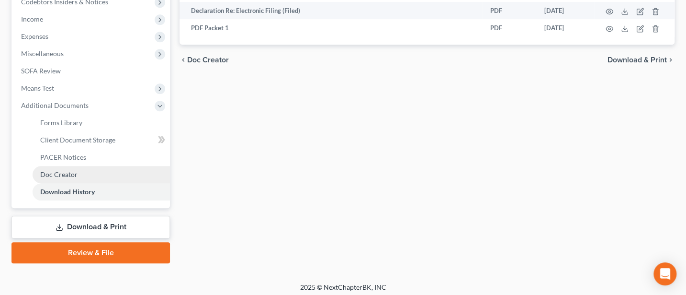
scroll to position [299, 0]
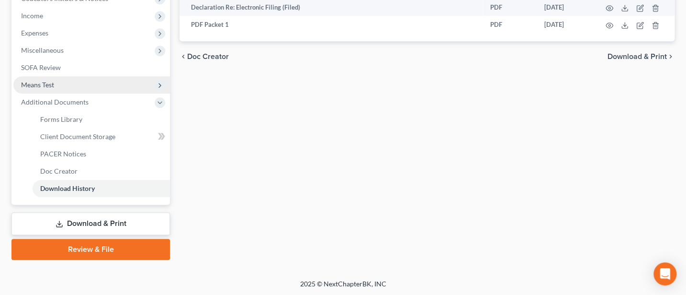
click at [38, 83] on span "Means Test" at bounding box center [37, 84] width 33 height 8
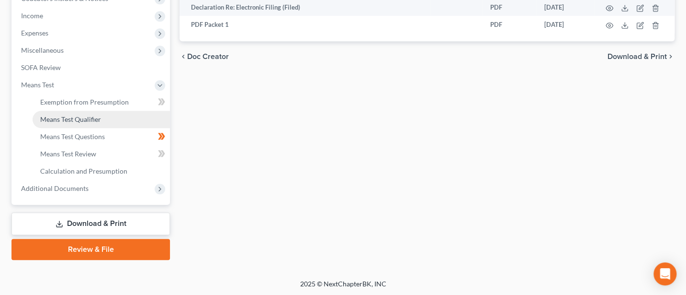
click at [78, 115] on span "Means Test Qualifier" at bounding box center [70, 119] width 61 height 8
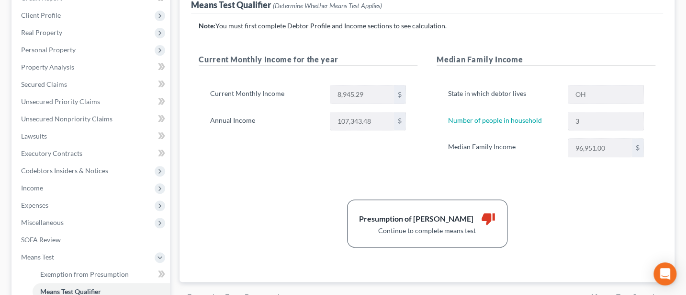
scroll to position [255, 0]
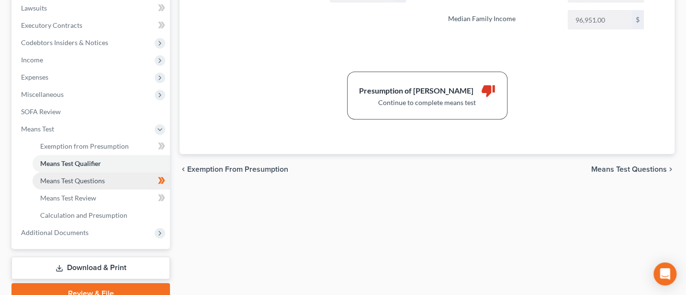
click at [67, 179] on span "Means Test Questions" at bounding box center [72, 180] width 65 height 8
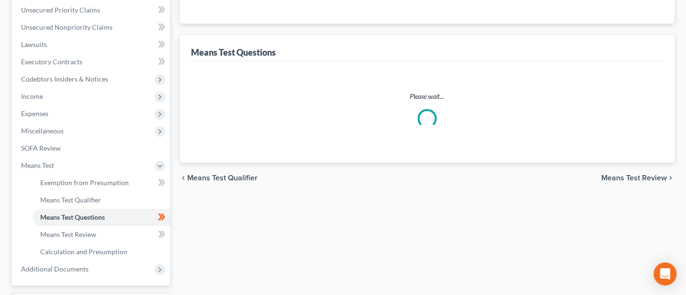
select select "60"
select select "3"
select select "1"
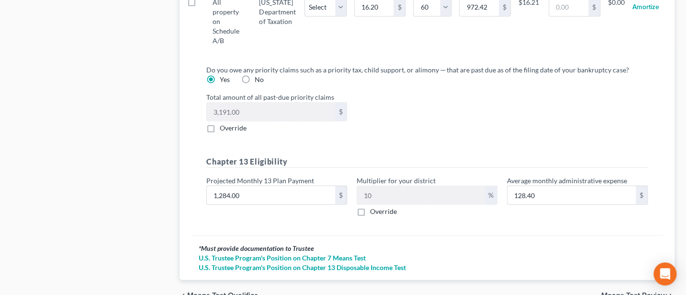
scroll to position [1095, 0]
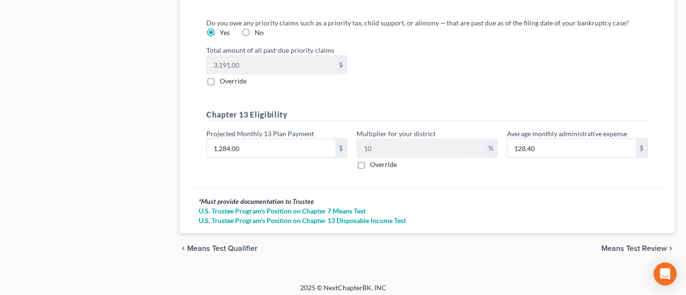
click at [634, 244] on span "Means Test Review" at bounding box center [635, 248] width 66 height 8
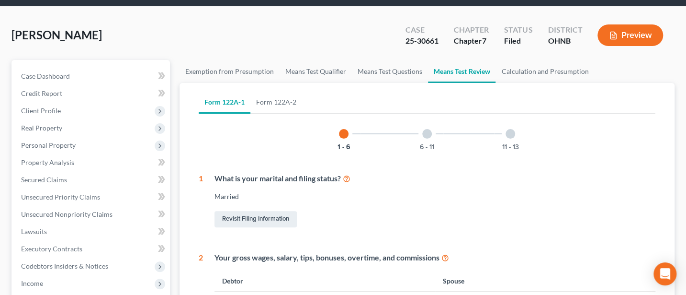
scroll to position [28, 0]
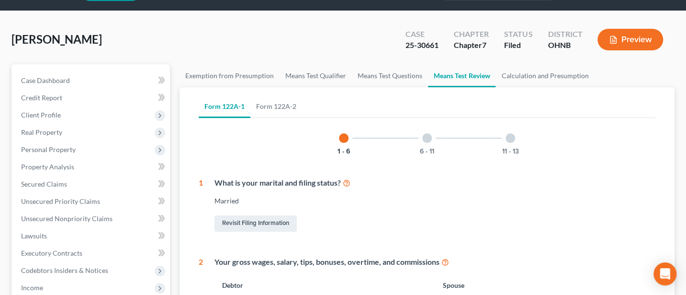
click at [515, 138] on div "11 - 13" at bounding box center [510, 138] width 33 height 33
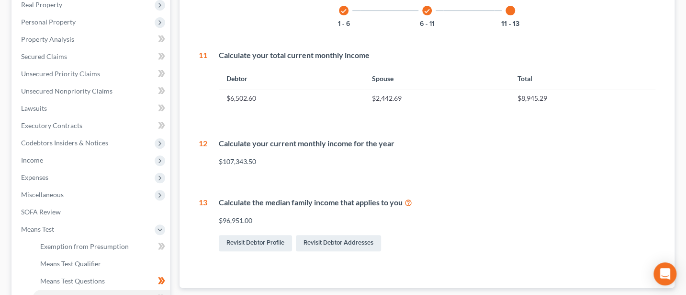
scroll to position [283, 0]
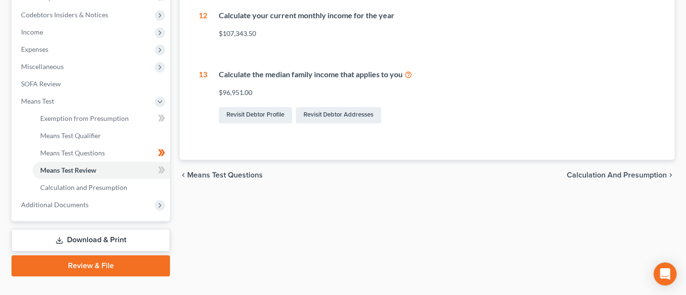
click at [616, 172] on span "Calculation and Presumption" at bounding box center [617, 175] width 100 height 8
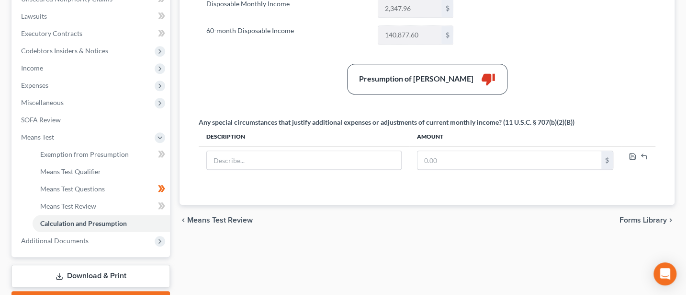
scroll to position [255, 0]
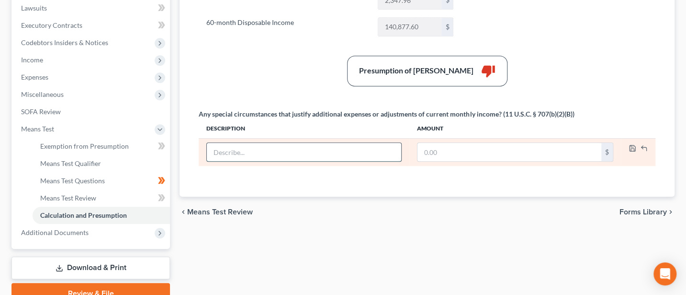
click at [232, 149] on input "text" at bounding box center [304, 152] width 194 height 18
type input "C"
click at [282, 152] on input "Debtors income has decreased due to unemployment, for which he will start recei…" at bounding box center [304, 152] width 194 height 18
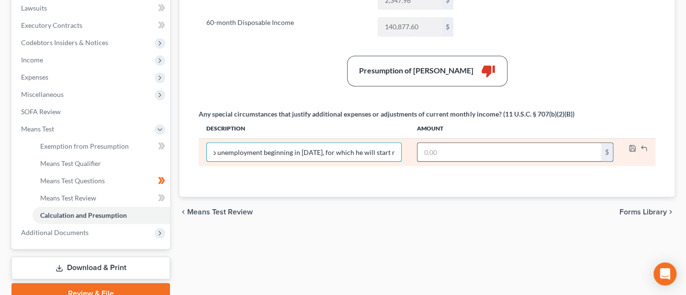
type input "Debtors income has decreased due to unemployment beginning in [DATE], for which…"
click at [436, 148] on input "text" at bounding box center [510, 152] width 184 height 18
click at [422, 148] on input "5,774.82" at bounding box center [510, 152] width 184 height 18
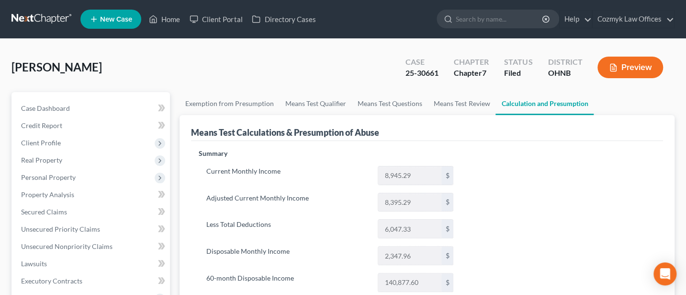
type input "5,774.82"
click at [639, 66] on button "Preview" at bounding box center [631, 68] width 66 height 22
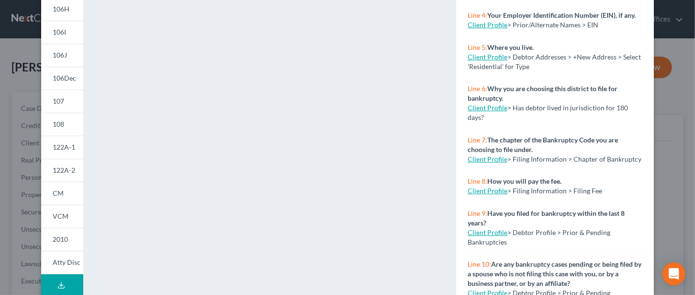
scroll to position [237, 0]
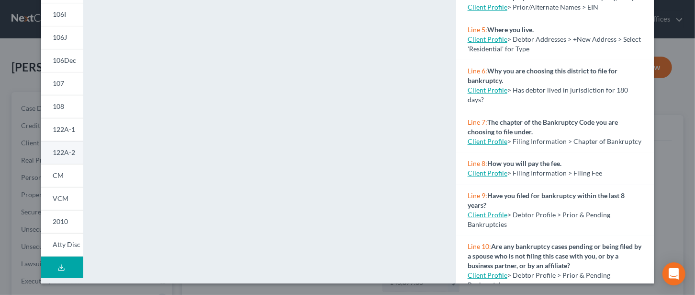
click at [64, 149] on span "122A-2" at bounding box center [64, 152] width 23 height 8
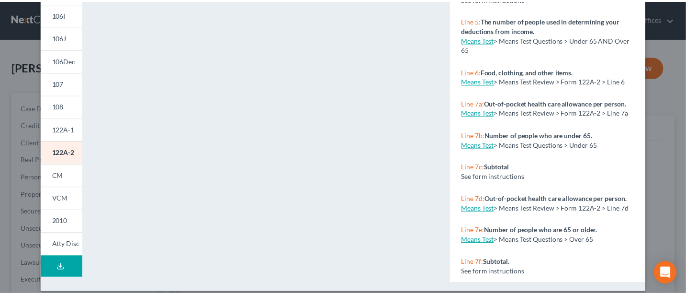
scroll to position [0, 0]
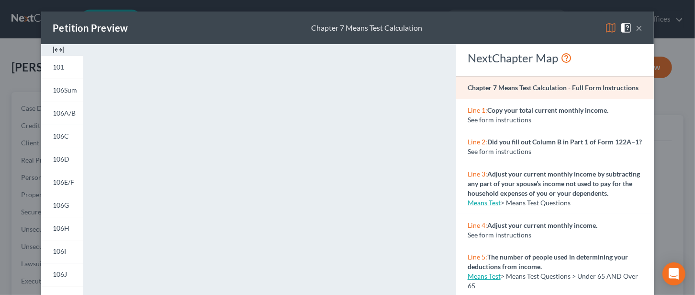
click at [636, 25] on button "×" at bounding box center [639, 27] width 7 height 11
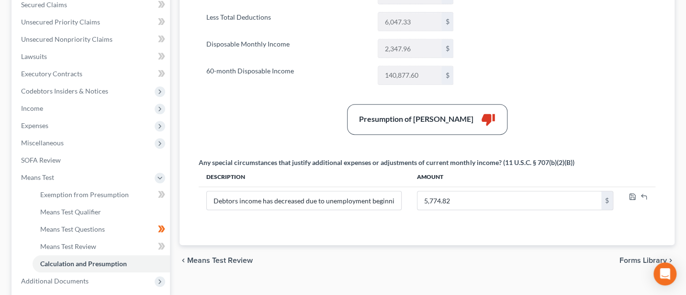
scroll to position [255, 0]
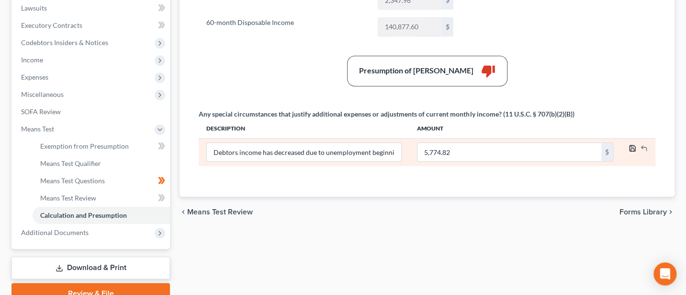
click at [631, 148] on polyline "button" at bounding box center [632, 149] width 3 height 2
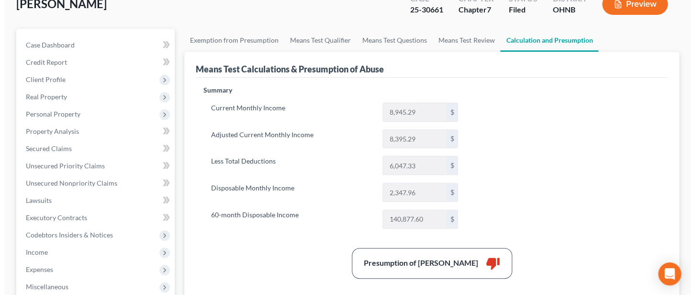
scroll to position [0, 0]
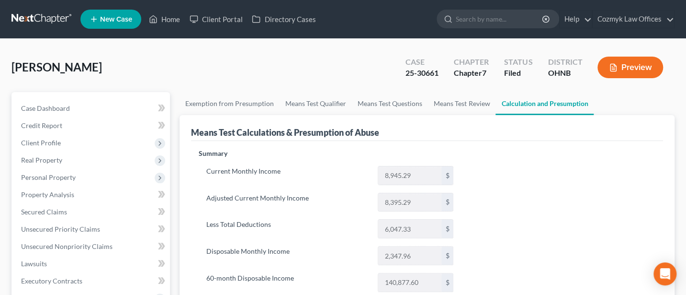
click at [625, 69] on button "Preview" at bounding box center [631, 68] width 66 height 22
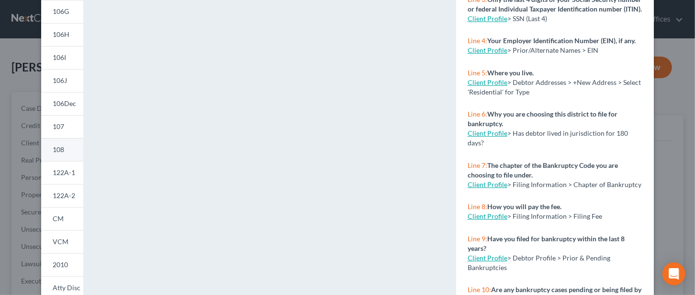
scroll to position [237, 0]
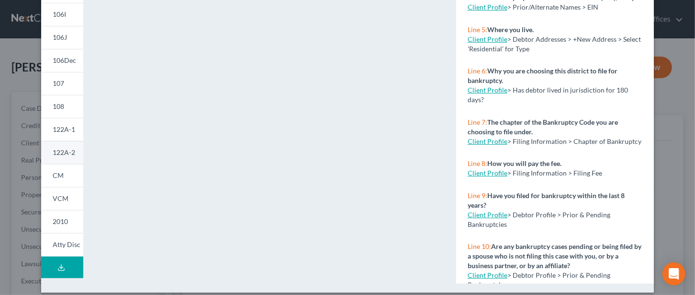
click at [63, 153] on span "122A-2" at bounding box center [64, 152] width 23 height 8
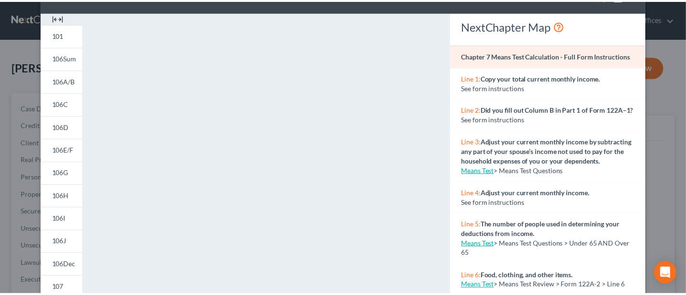
scroll to position [0, 0]
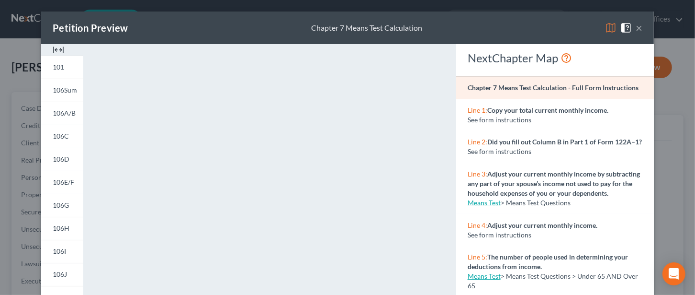
click at [636, 23] on button "×" at bounding box center [639, 27] width 7 height 11
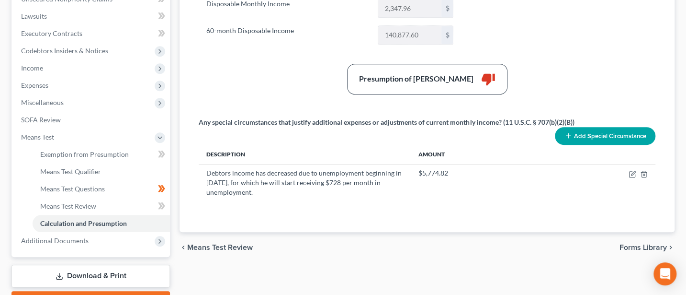
scroll to position [299, 0]
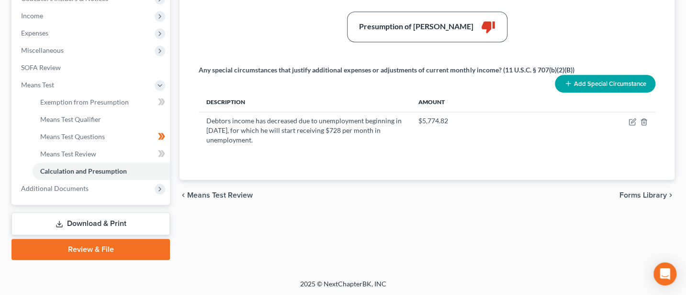
click at [91, 219] on link "Download & Print" at bounding box center [90, 223] width 159 height 23
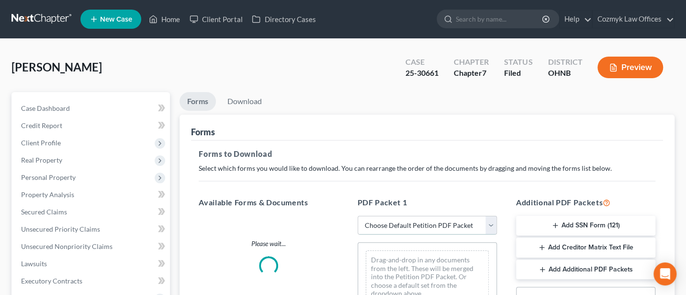
click at [402, 220] on select "Choose Default Petition PDF Packet Complete Bankruptcy Petition (all forms and …" at bounding box center [427, 225] width 139 height 19
select select "2"
click at [358, 216] on select "Choose Default Petition PDF Packet Complete Bankruptcy Petition (all forms and …" at bounding box center [427, 225] width 139 height 19
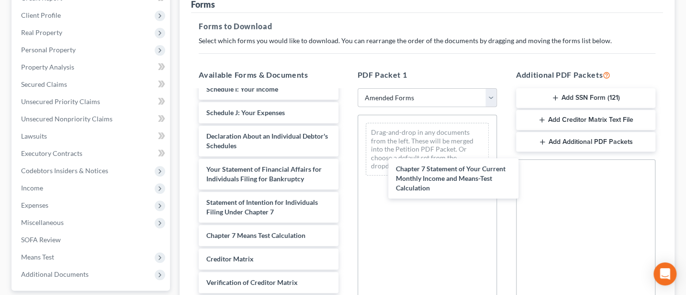
scroll to position [393, 0]
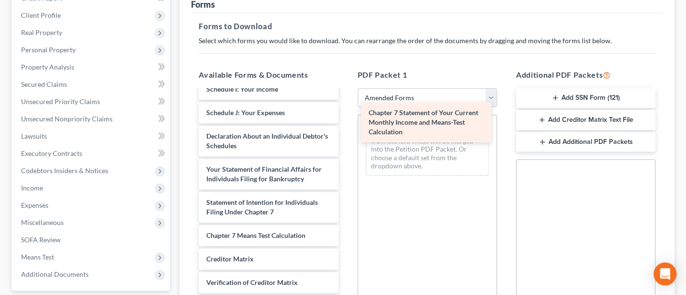
drag, startPoint x: 234, startPoint y: 187, endPoint x: 396, endPoint y: 118, distance: 176.6
click at [346, 118] on div "Chapter 7 Statement of Your Current Monthly Income and Means-Test Calculation D…" at bounding box center [268, 32] width 155 height 633
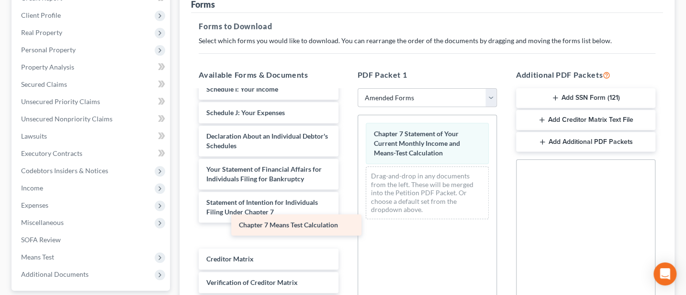
scroll to position [370, 0]
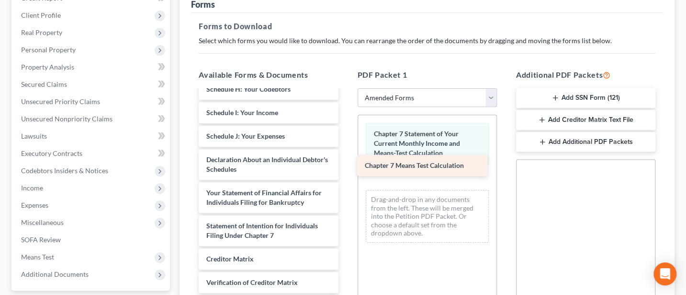
drag, startPoint x: 237, startPoint y: 224, endPoint x: 396, endPoint y: 165, distance: 169.3
click at [346, 165] on div "Chapter 7 Means Test Calculation DecRe (5)-pdf Original Plan-pdf Rights and Res…" at bounding box center [268, 44] width 155 height 610
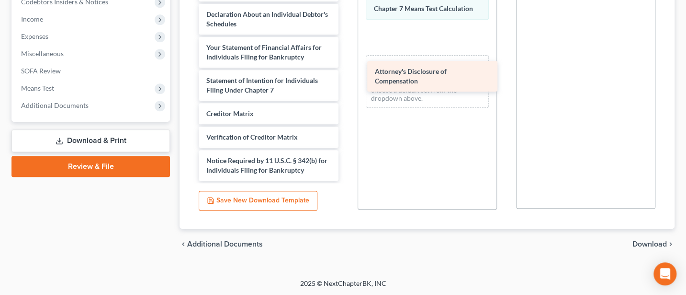
scroll to position [337, 0]
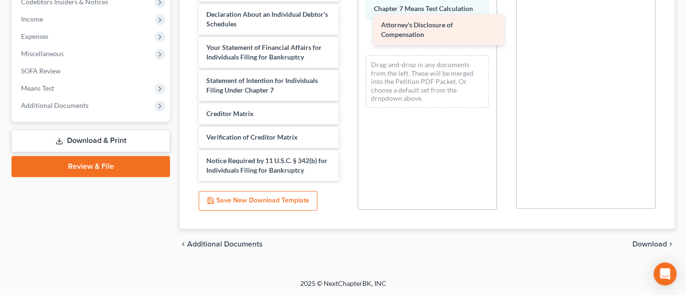
drag, startPoint x: 238, startPoint y: 163, endPoint x: 410, endPoint y: 29, distance: 218.4
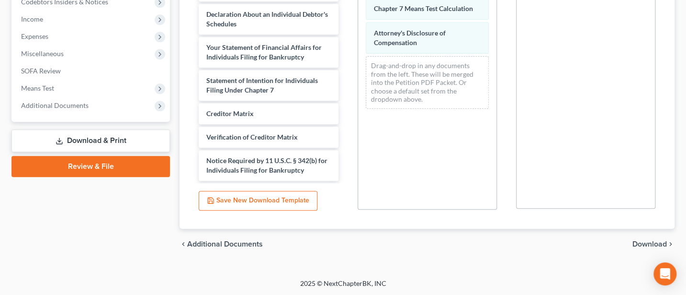
click at [650, 242] on span "Download" at bounding box center [650, 244] width 34 height 8
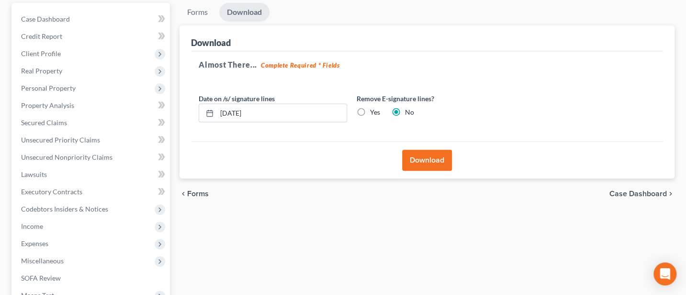
scroll to position [86, 0]
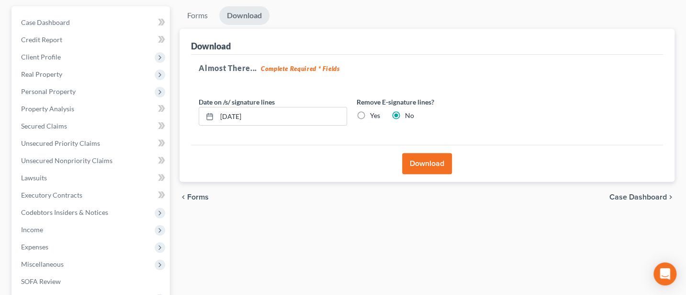
click at [433, 162] on button "Download" at bounding box center [427, 163] width 50 height 21
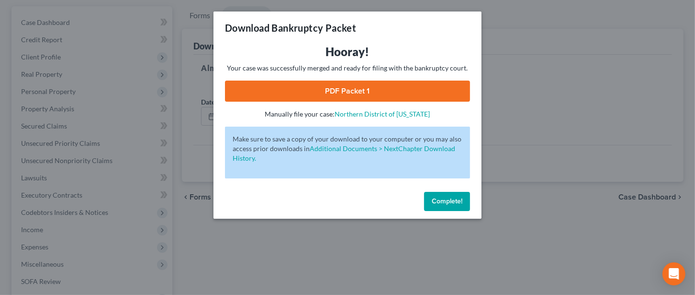
click at [346, 91] on link "PDF Packet 1" at bounding box center [347, 90] width 245 height 21
click at [324, 90] on link "PDF Packet 1" at bounding box center [347, 90] width 245 height 21
click at [443, 200] on span "Complete!" at bounding box center [447, 201] width 31 height 8
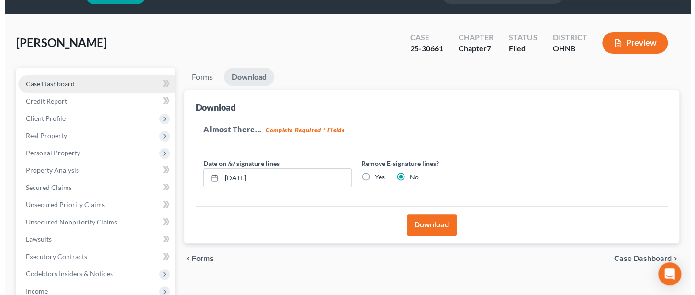
scroll to position [0, 0]
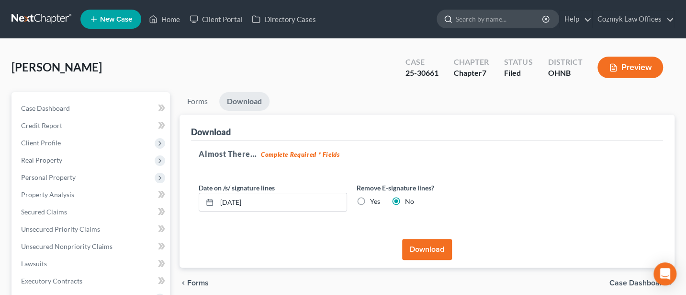
click at [491, 16] on input "search" at bounding box center [500, 19] width 88 height 18
type input "[PERSON_NAME]"
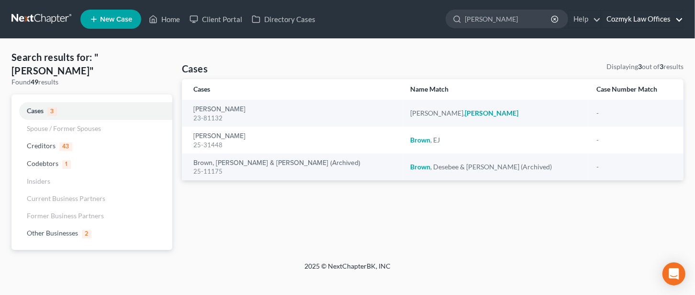
click at [632, 15] on link "Cozmyk Law Offices" at bounding box center [642, 19] width 81 height 17
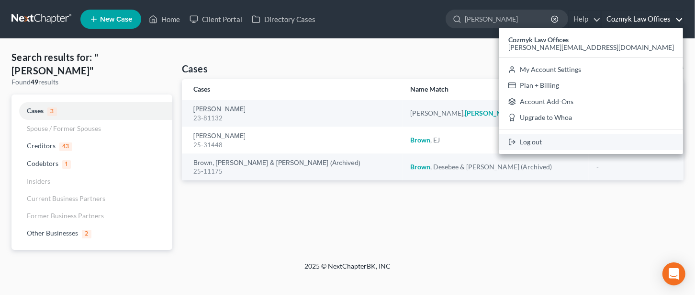
click at [625, 141] on link "Log out" at bounding box center [592, 142] width 184 height 16
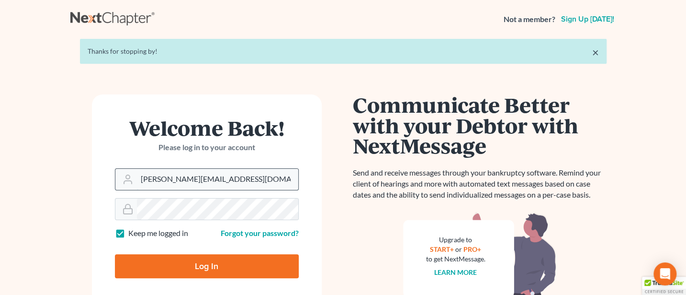
click at [213, 174] on input "[PERSON_NAME][EMAIL_ADDRESS][DOMAIN_NAME]" at bounding box center [217, 179] width 161 height 21
type input "[PERSON_NAME][EMAIL_ADDRESS][DOMAIN_NAME]"
click at [196, 261] on input "Log In" at bounding box center [207, 266] width 184 height 24
type input "Thinking..."
